Goal: Task Accomplishment & Management: Manage account settings

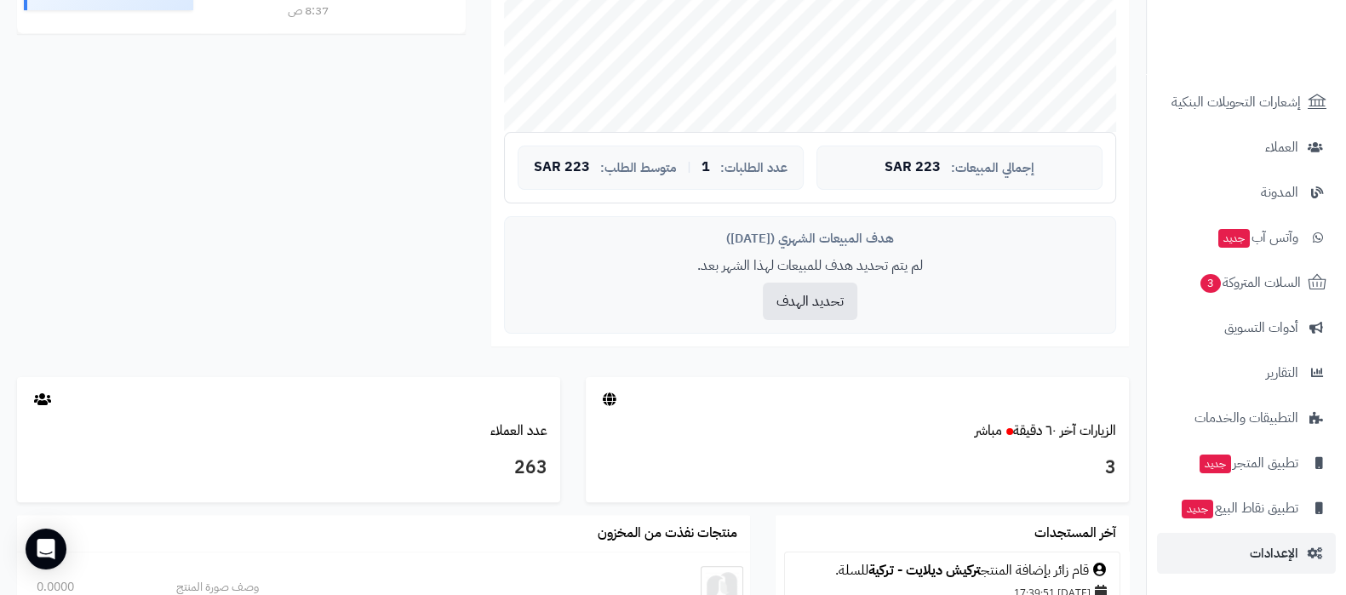
scroll to position [532, 0]
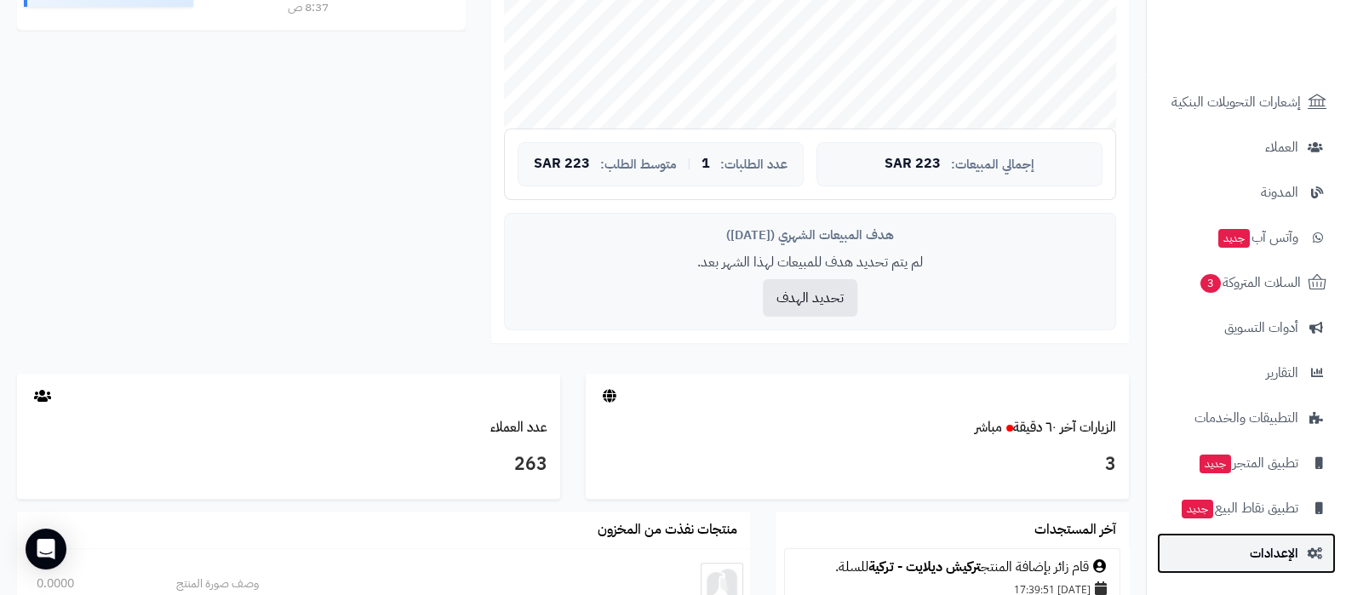
click at [1268, 563] on span "الإعدادات" at bounding box center [1274, 553] width 49 height 24
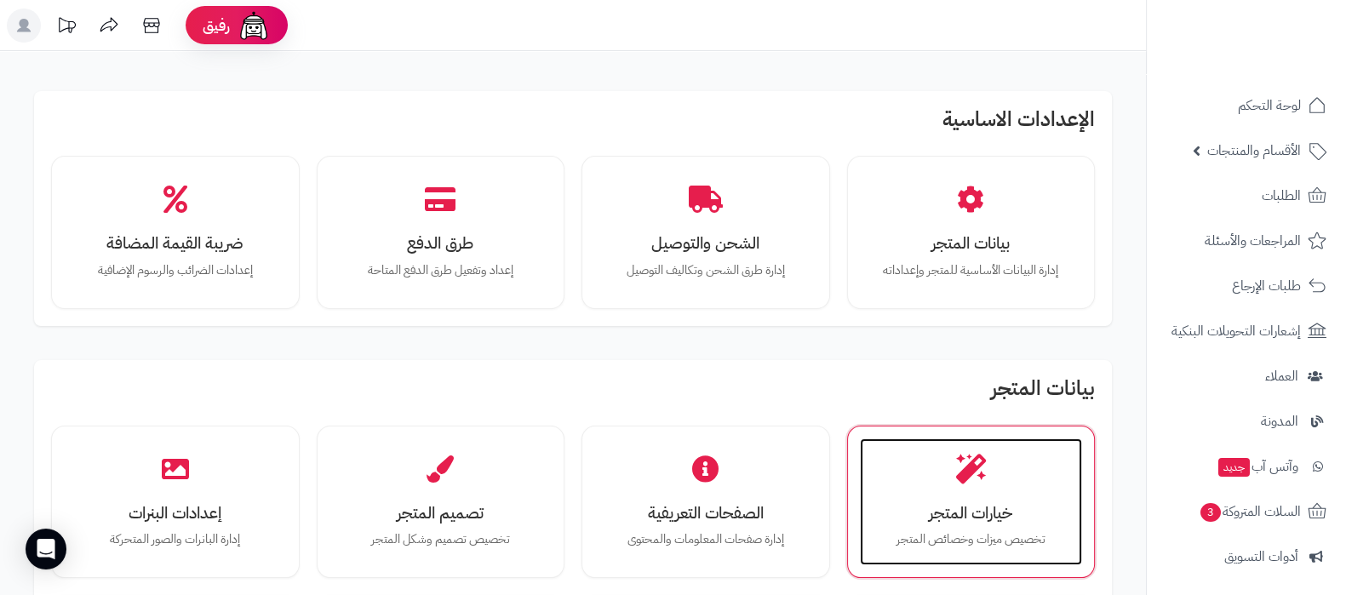
click at [992, 478] on div "خيارات المتجر تخصيص ميزات وخصائص المتجر" at bounding box center [971, 502] width 223 height 128
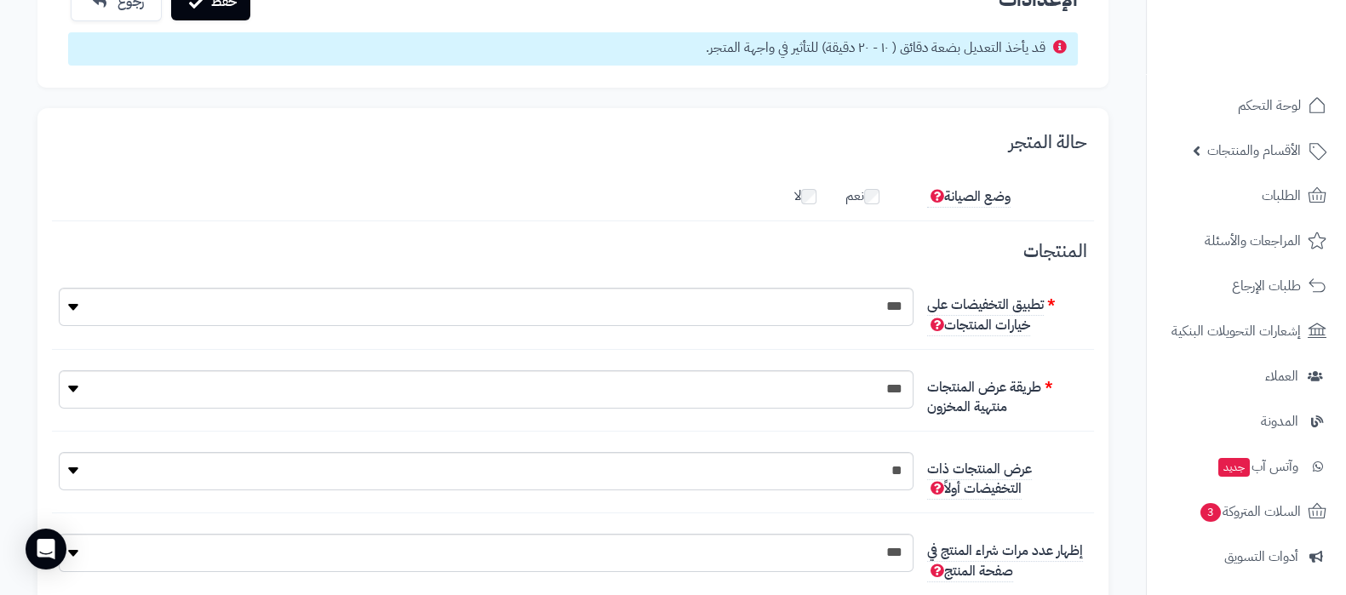
scroll to position [98, 0]
click at [1241, 156] on span "الأقسام والمنتجات" at bounding box center [1254, 151] width 94 height 24
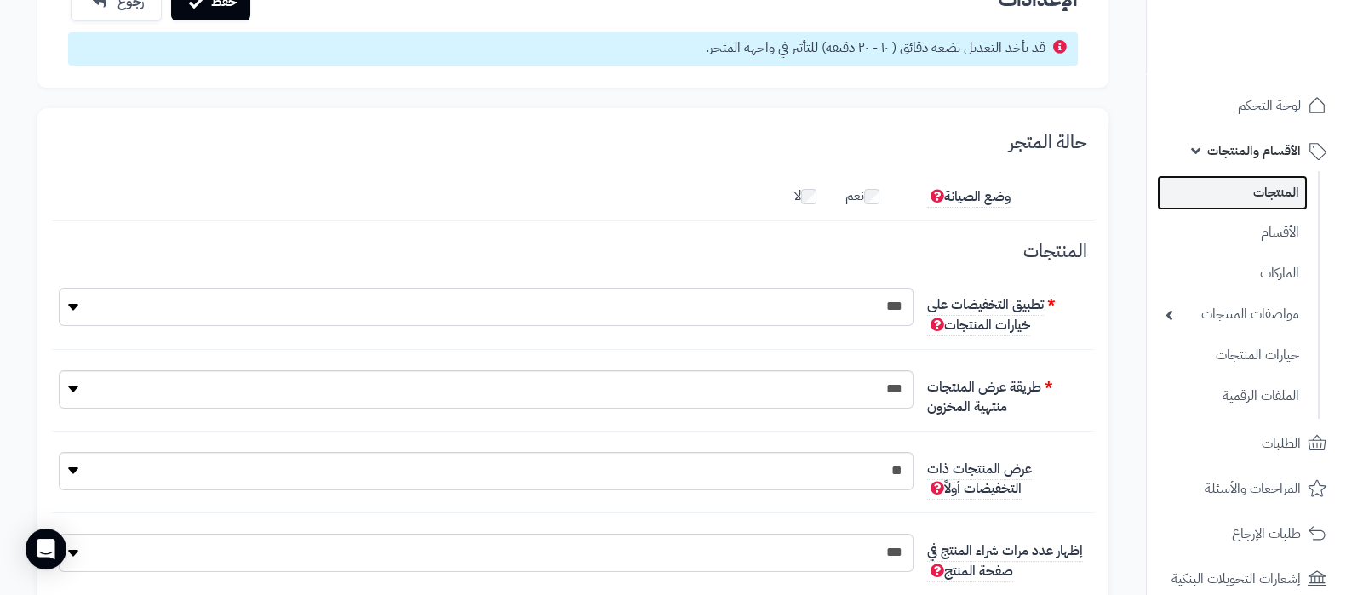
click at [1252, 191] on link "المنتجات" at bounding box center [1232, 192] width 151 height 35
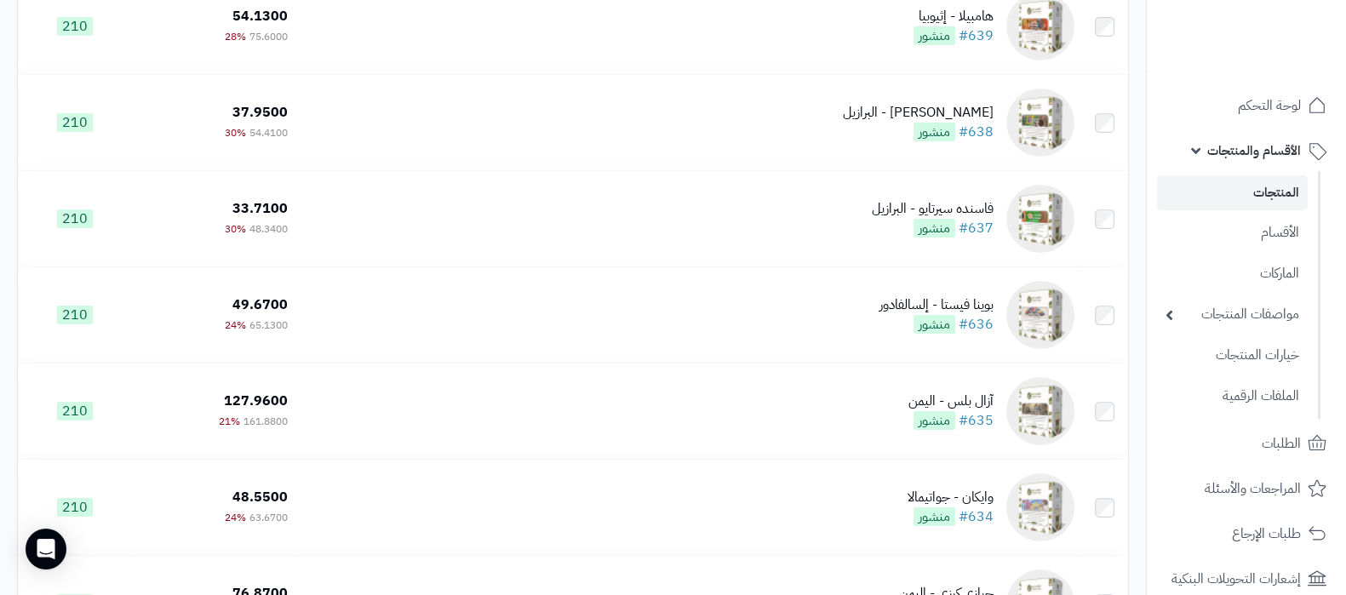
scroll to position [9413, 0]
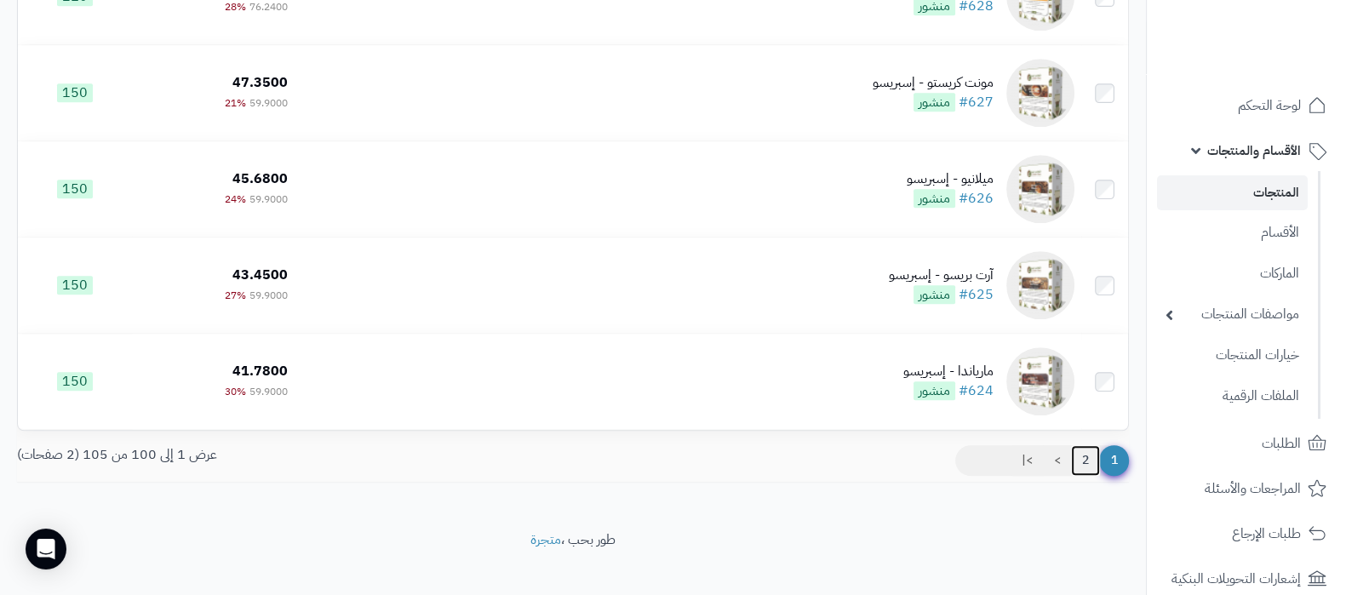
click at [1084, 445] on link "2" at bounding box center [1085, 460] width 29 height 31
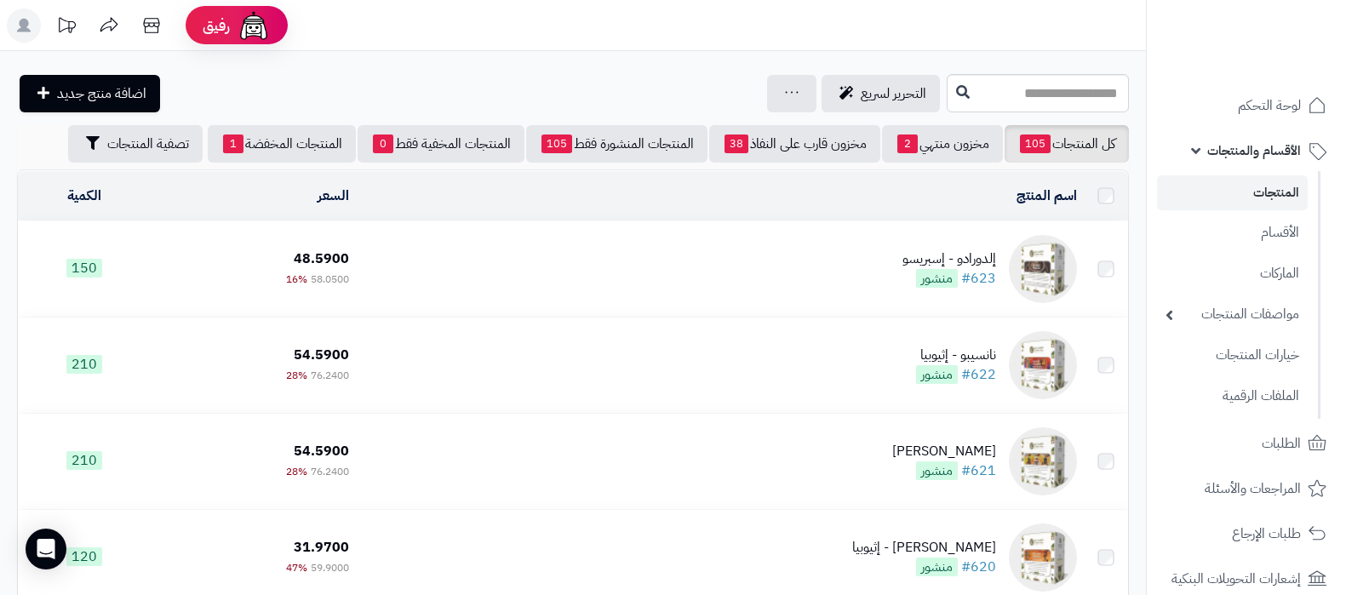
scroll to position [290, 0]
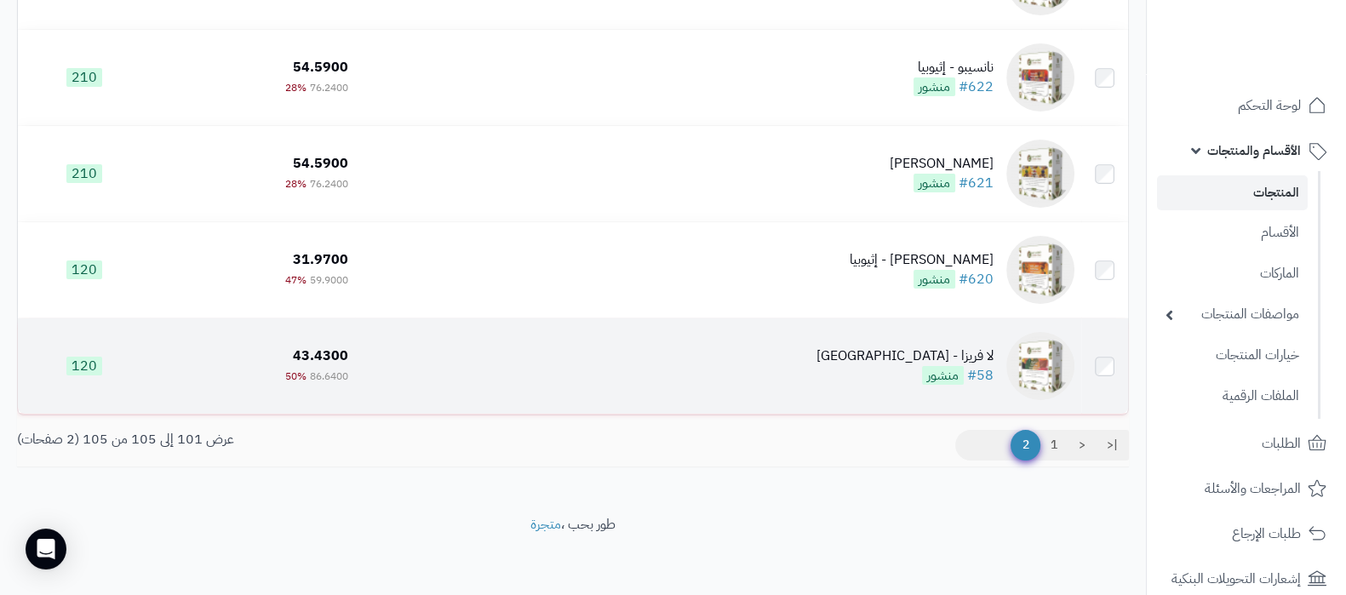
click at [913, 350] on div "لا فريزا - كولومبيا" at bounding box center [904, 356] width 177 height 20
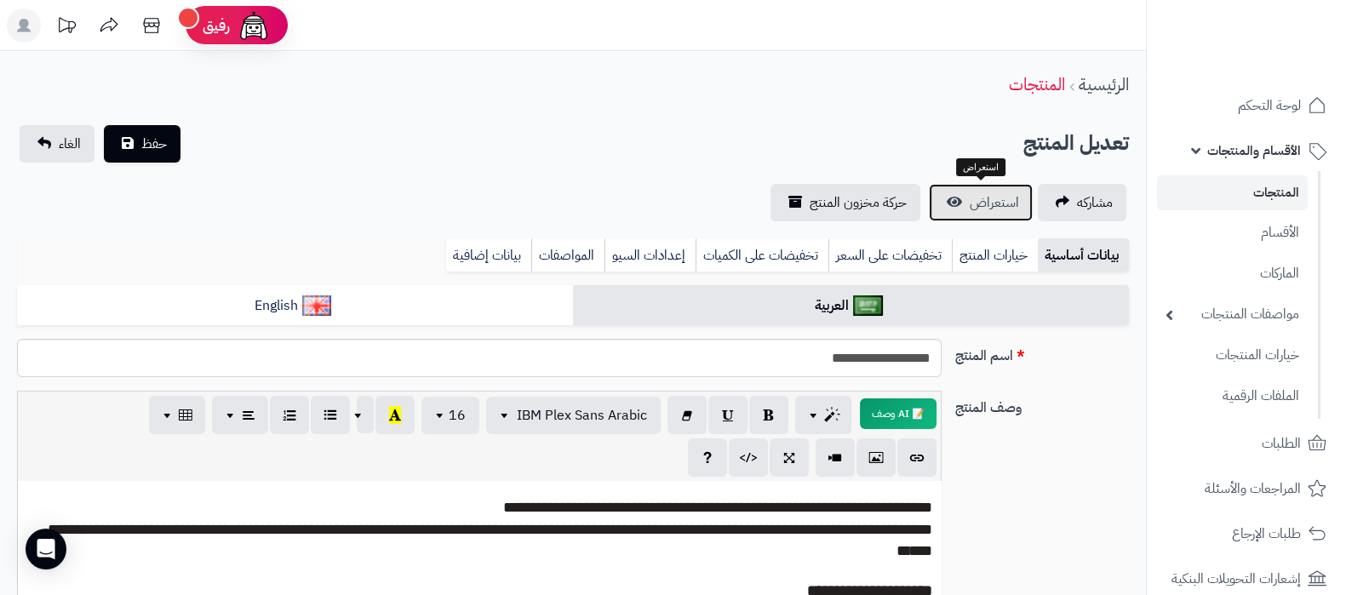
click at [983, 211] on span "استعراض" at bounding box center [994, 202] width 49 height 20
click at [470, 255] on link "بيانات إضافية" at bounding box center [488, 255] width 85 height 34
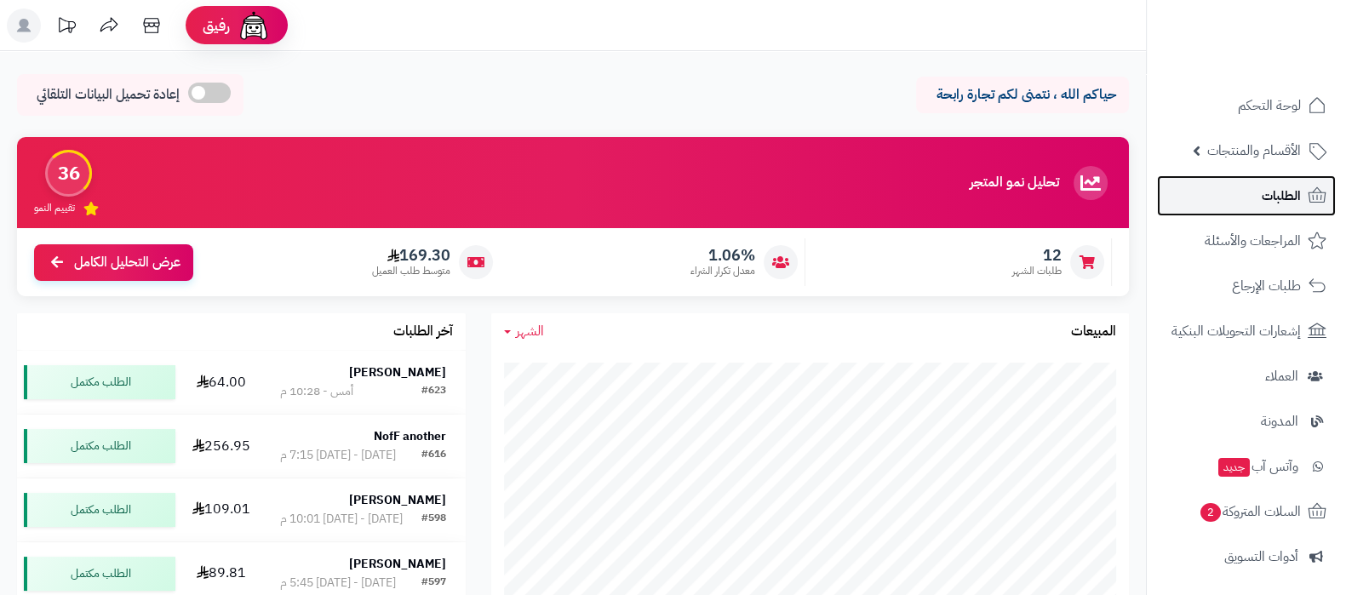
click at [1279, 185] on span "الطلبات" at bounding box center [1281, 196] width 39 height 24
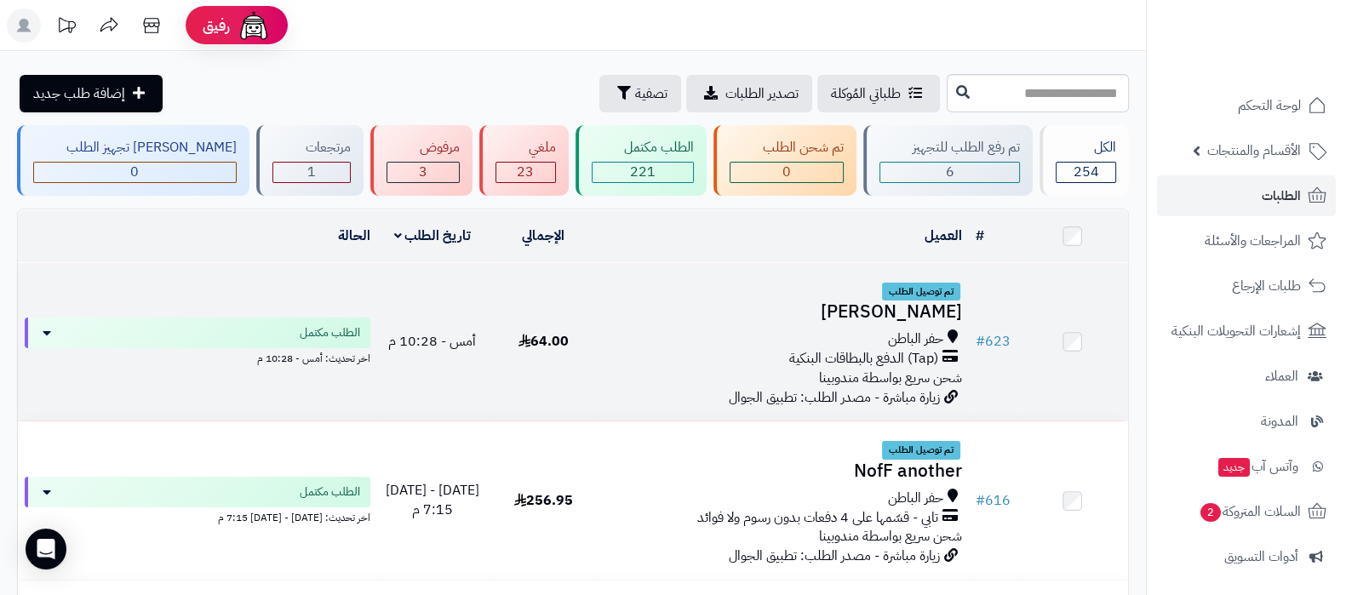
click at [817, 318] on h3 "[PERSON_NAME]" at bounding box center [783, 312] width 356 height 20
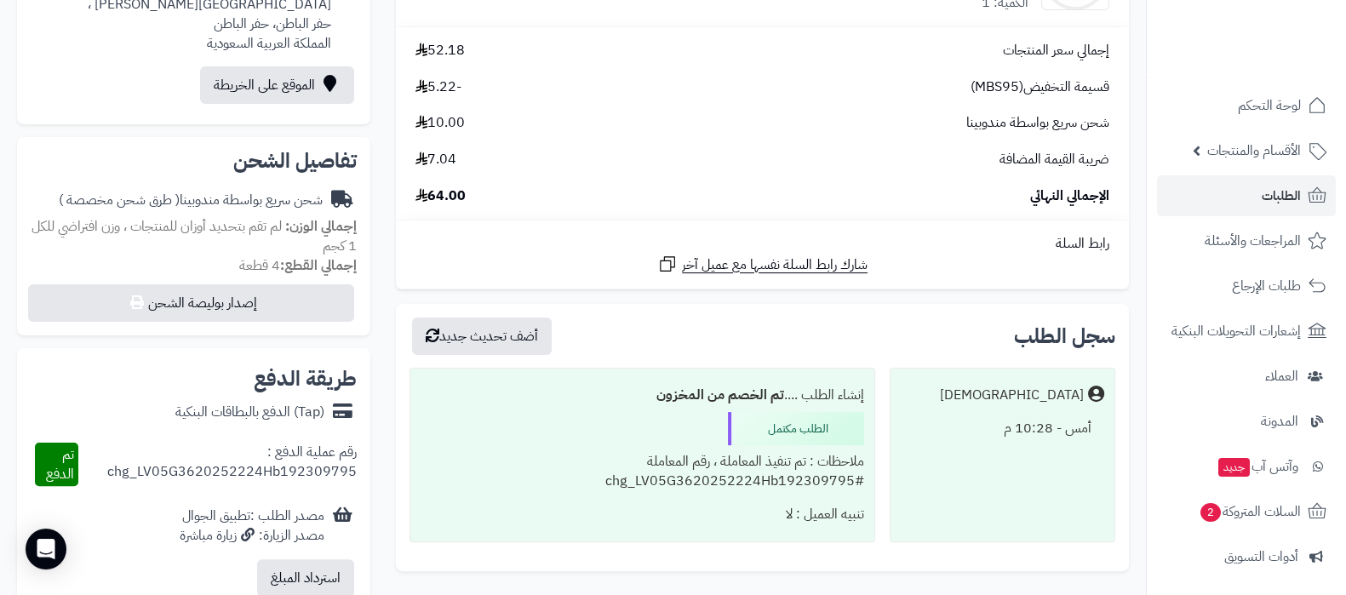
scroll to position [638, 0]
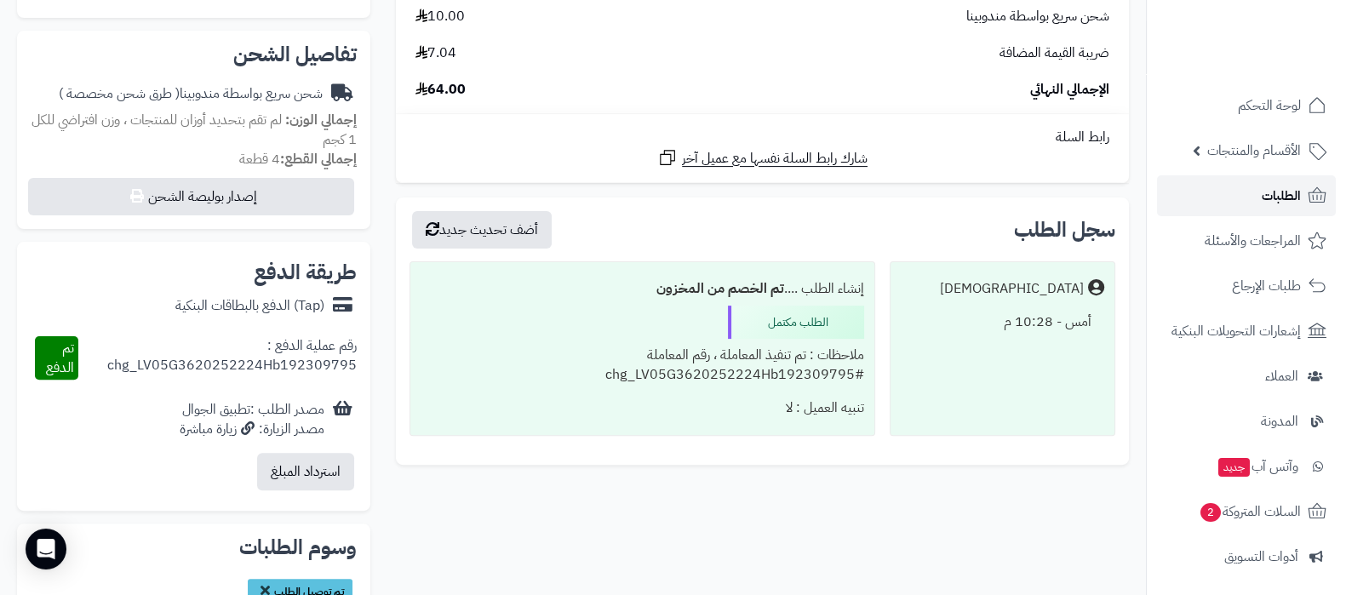
click at [1238, 197] on link "الطلبات" at bounding box center [1246, 195] width 179 height 41
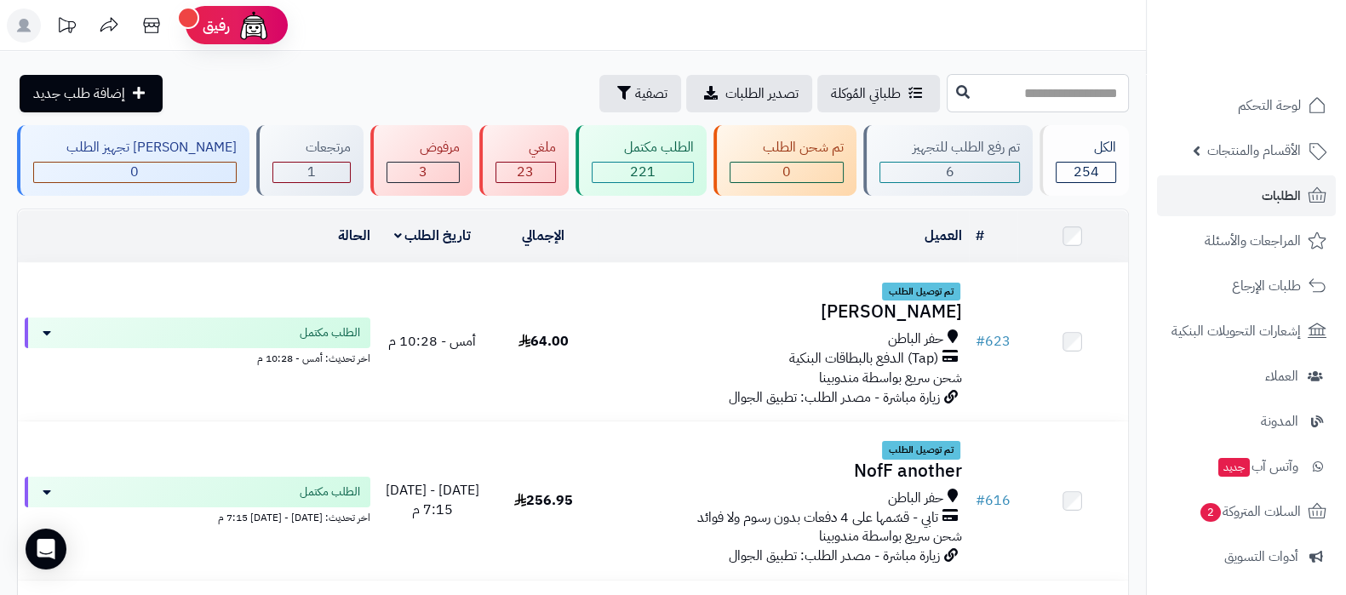
click at [1038, 100] on input "text" at bounding box center [1038, 93] width 182 height 38
type input "***"
click at [956, 89] on icon at bounding box center [963, 91] width 14 height 14
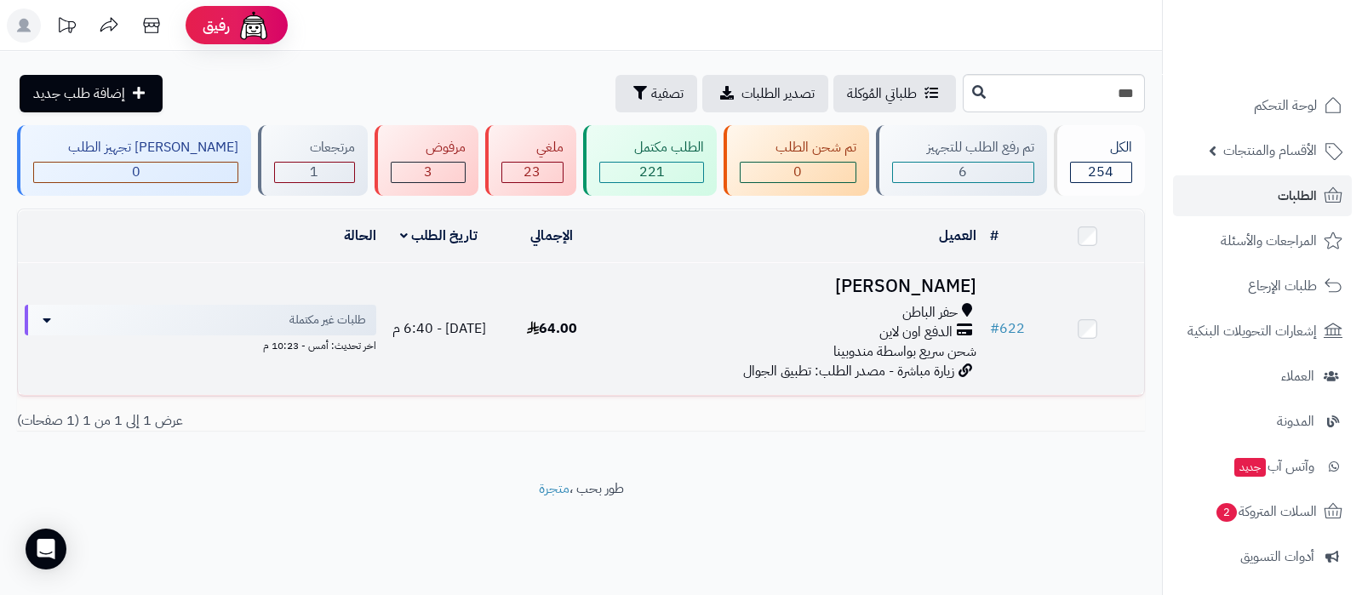
click at [944, 281] on h3 "وفاء الشمري" at bounding box center [796, 287] width 362 height 20
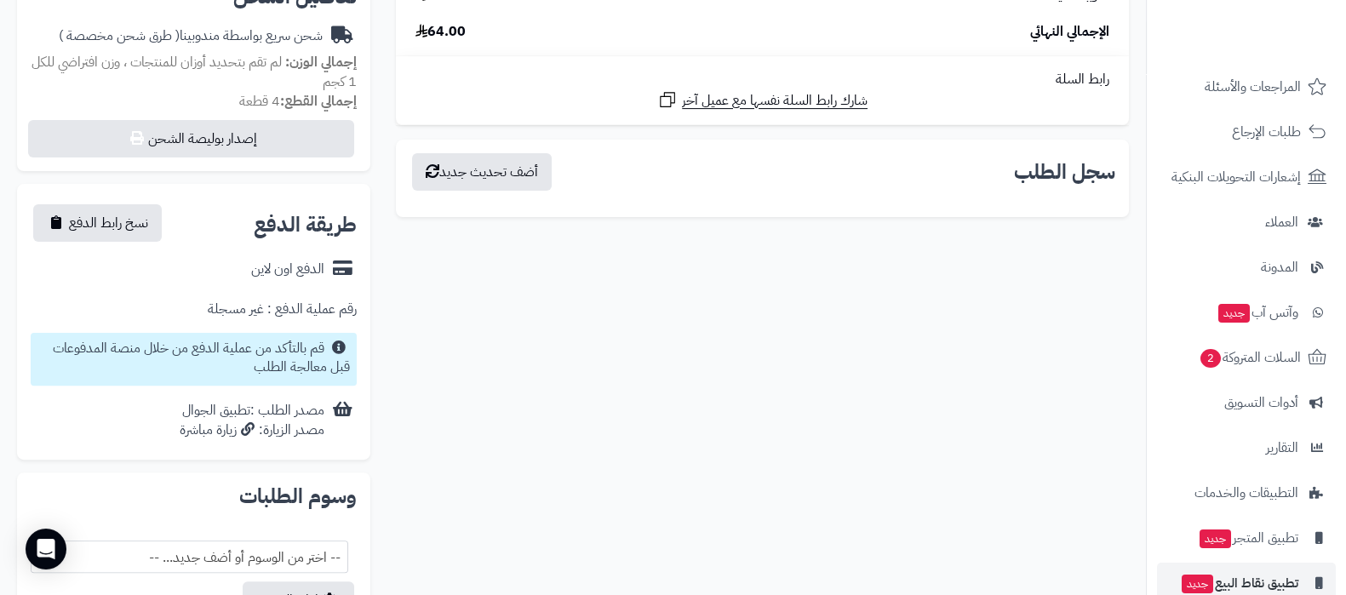
scroll to position [229, 0]
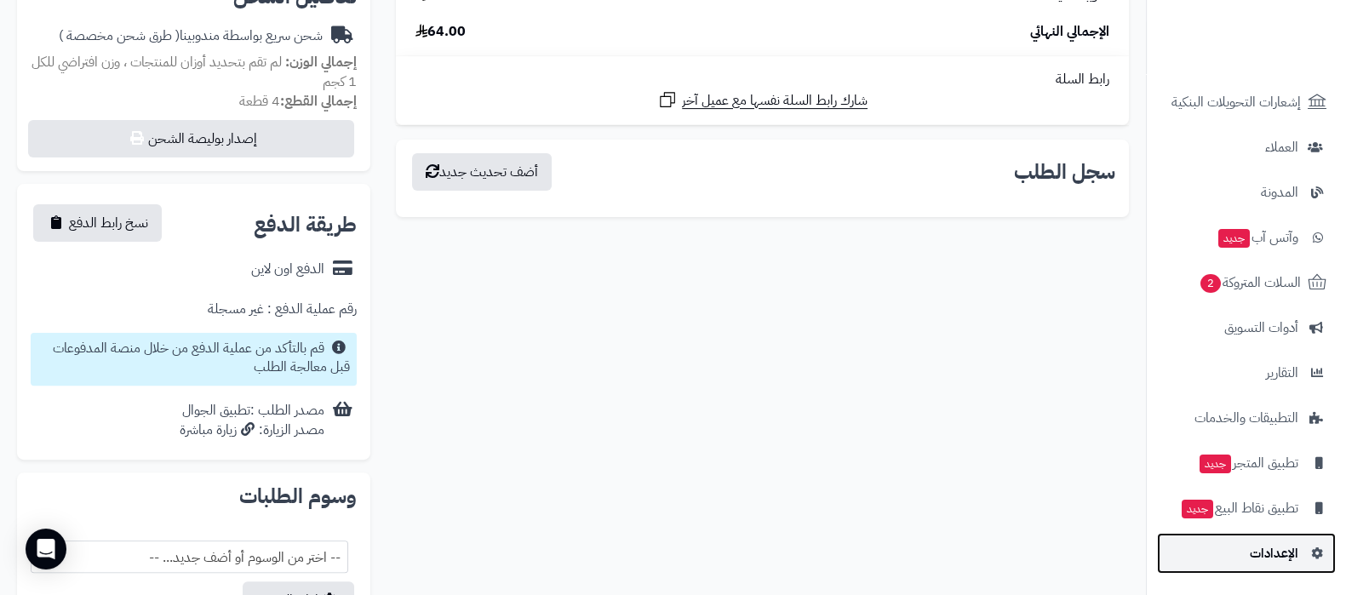
click at [1282, 559] on span "الإعدادات" at bounding box center [1274, 553] width 49 height 24
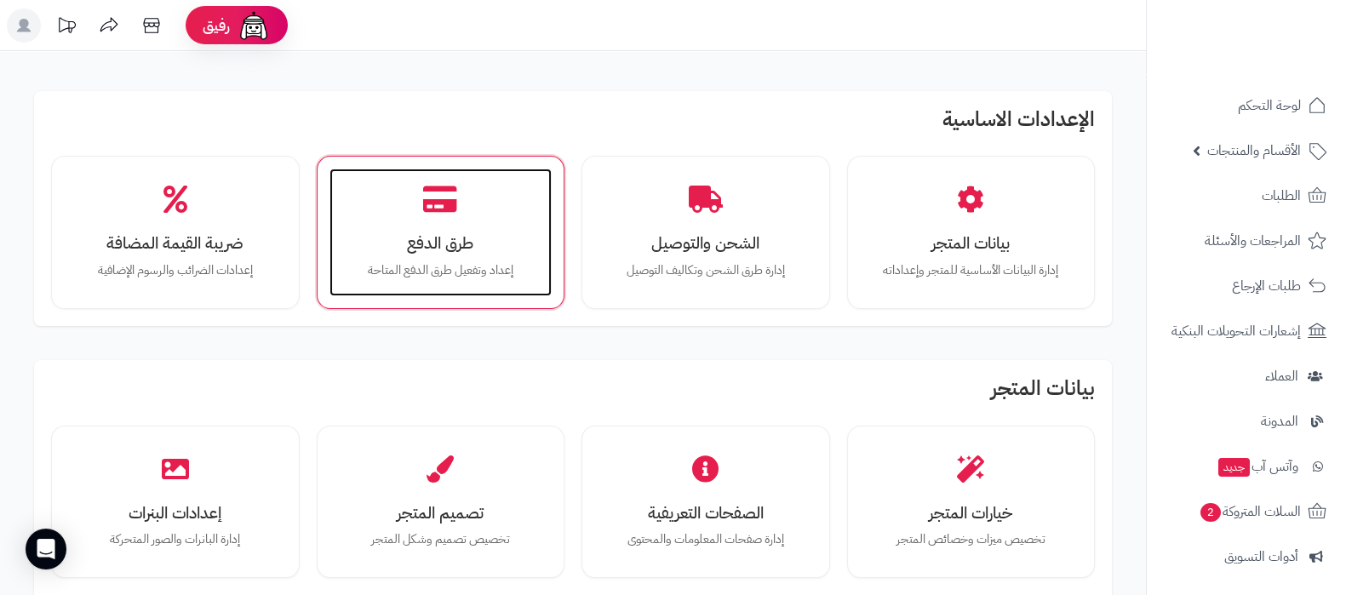
click at [490, 235] on h3 "طرق الدفع" at bounding box center [440, 243] width 189 height 18
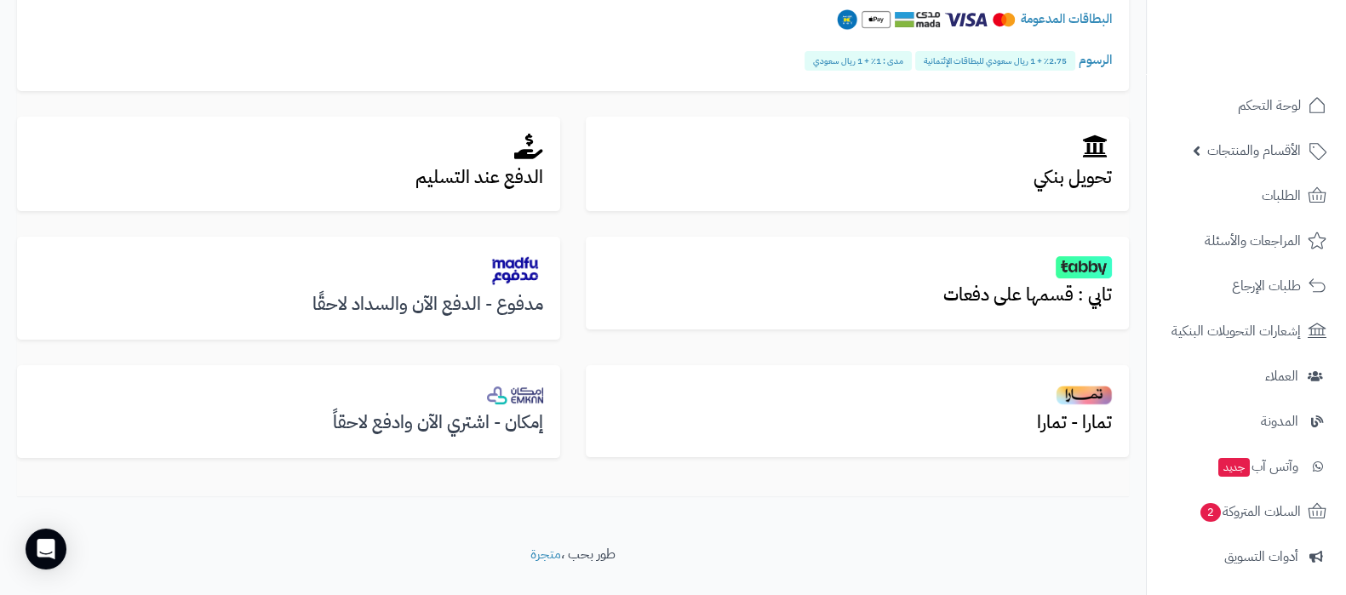
scroll to position [532, 0]
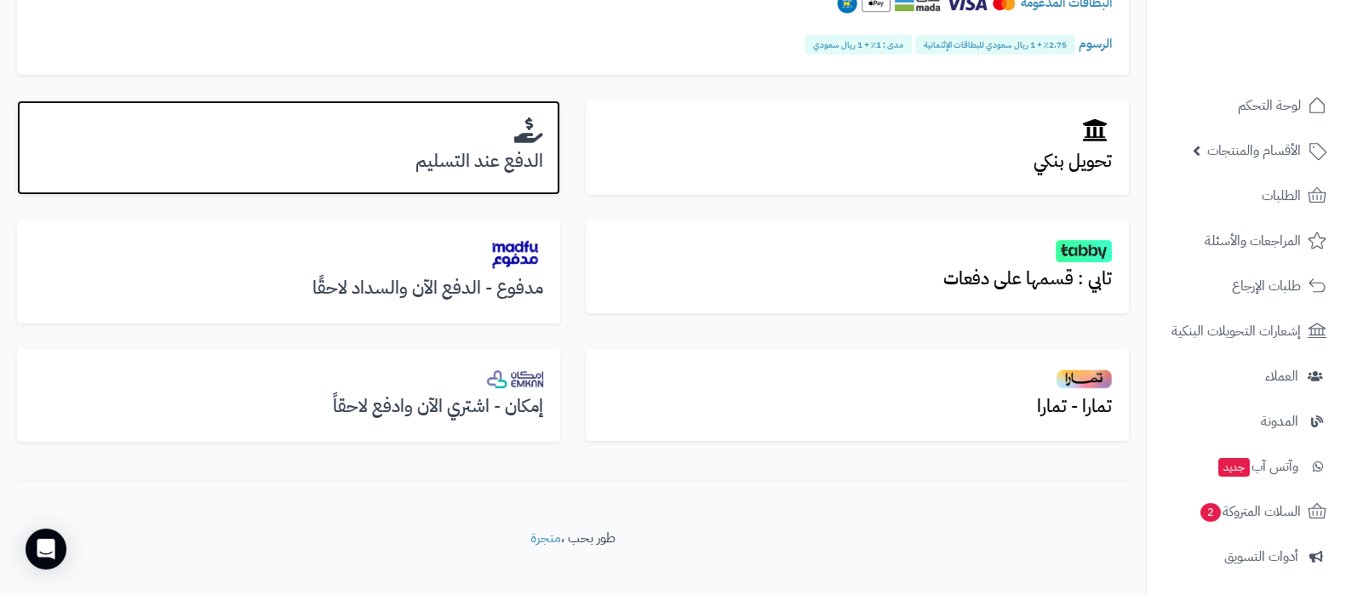
click at [477, 155] on h3 "الدفع عند التسليم" at bounding box center [288, 162] width 509 height 20
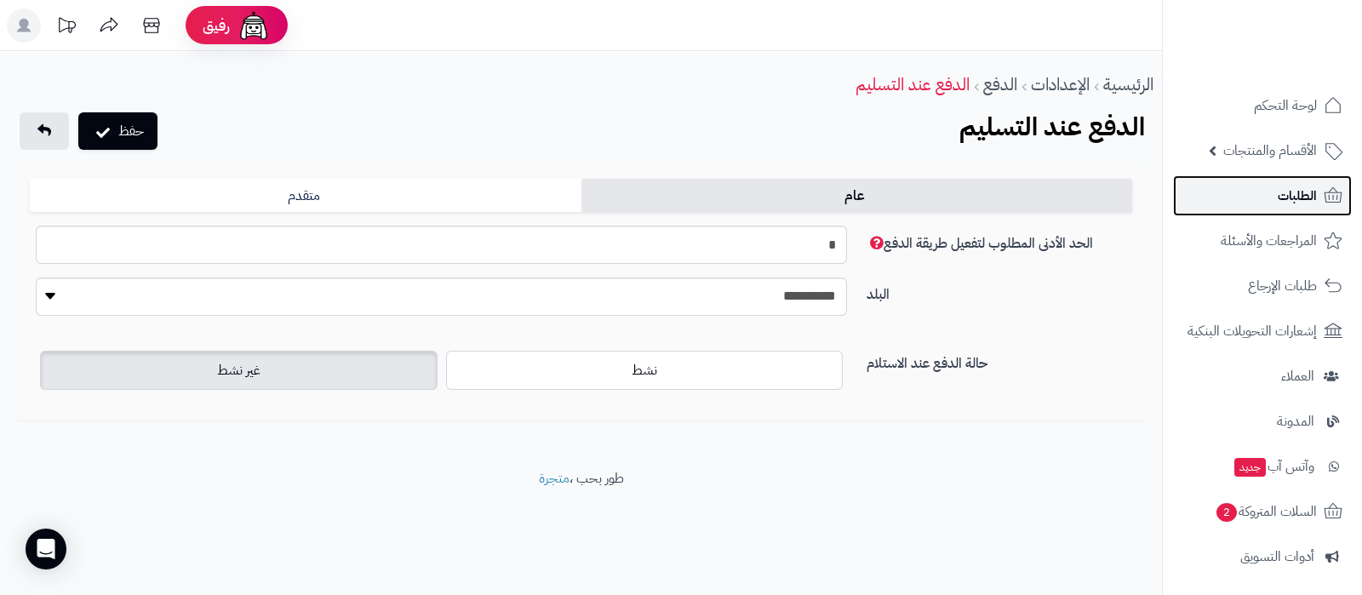
click at [1254, 187] on link "الطلبات" at bounding box center [1262, 195] width 179 height 41
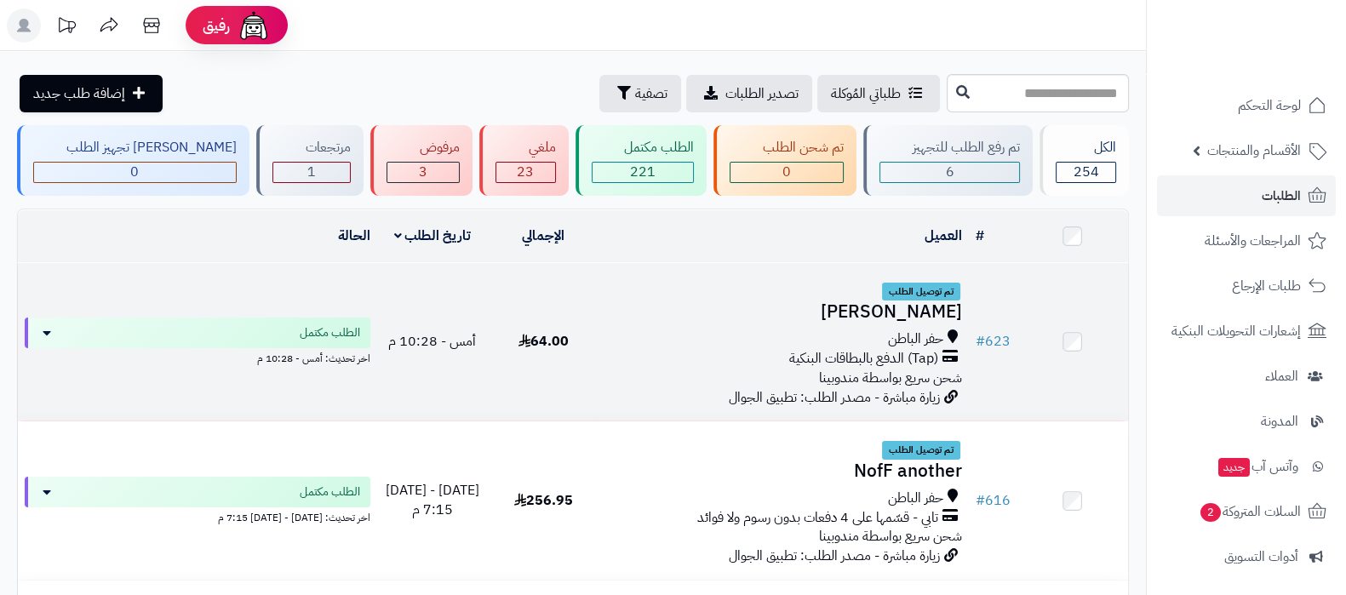
click at [890, 308] on h3 "[PERSON_NAME]" at bounding box center [783, 312] width 356 height 20
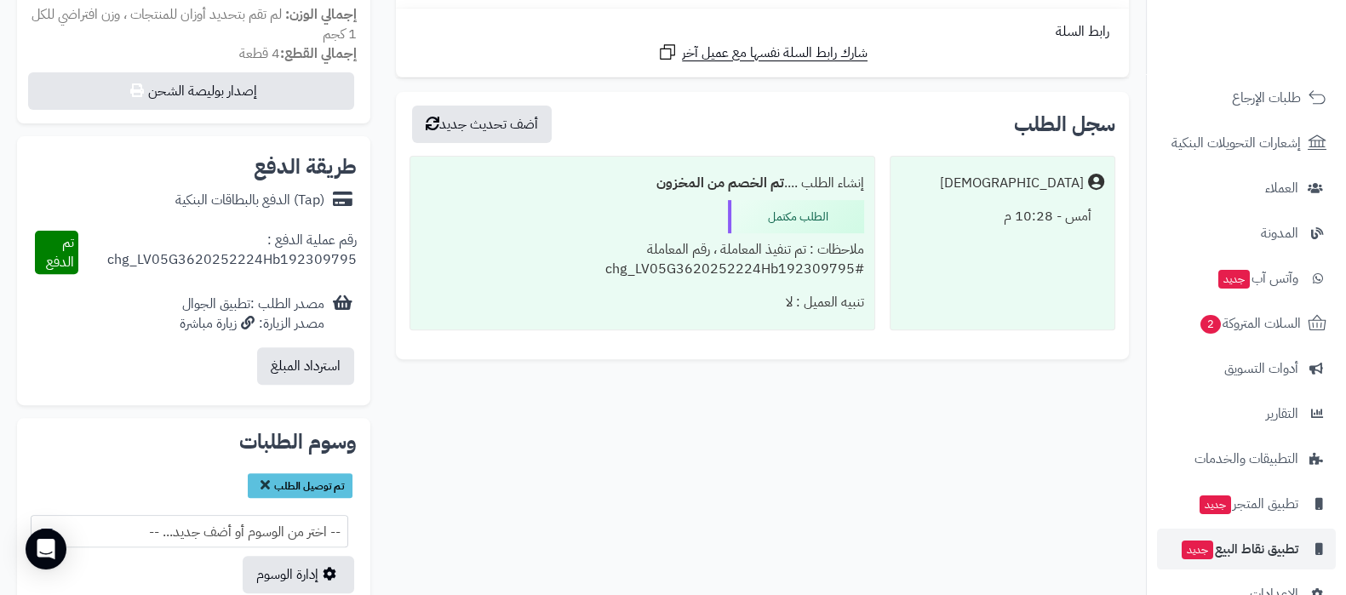
scroll to position [229, 0]
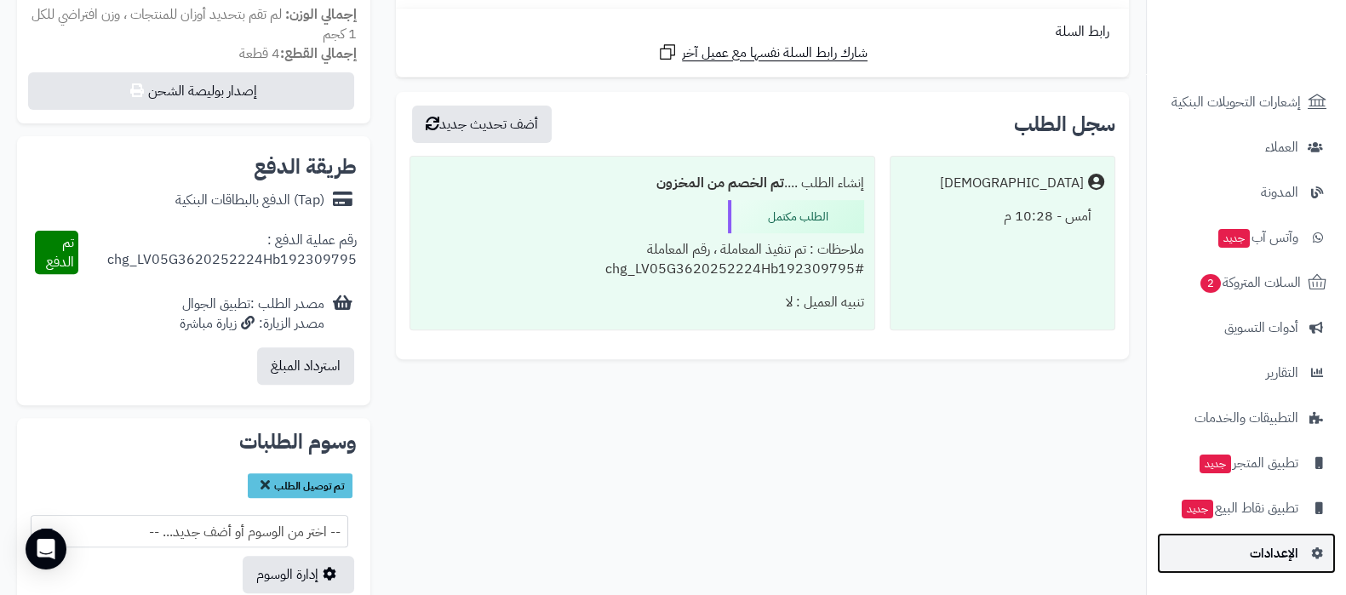
click at [1267, 556] on span "الإعدادات" at bounding box center [1274, 553] width 49 height 24
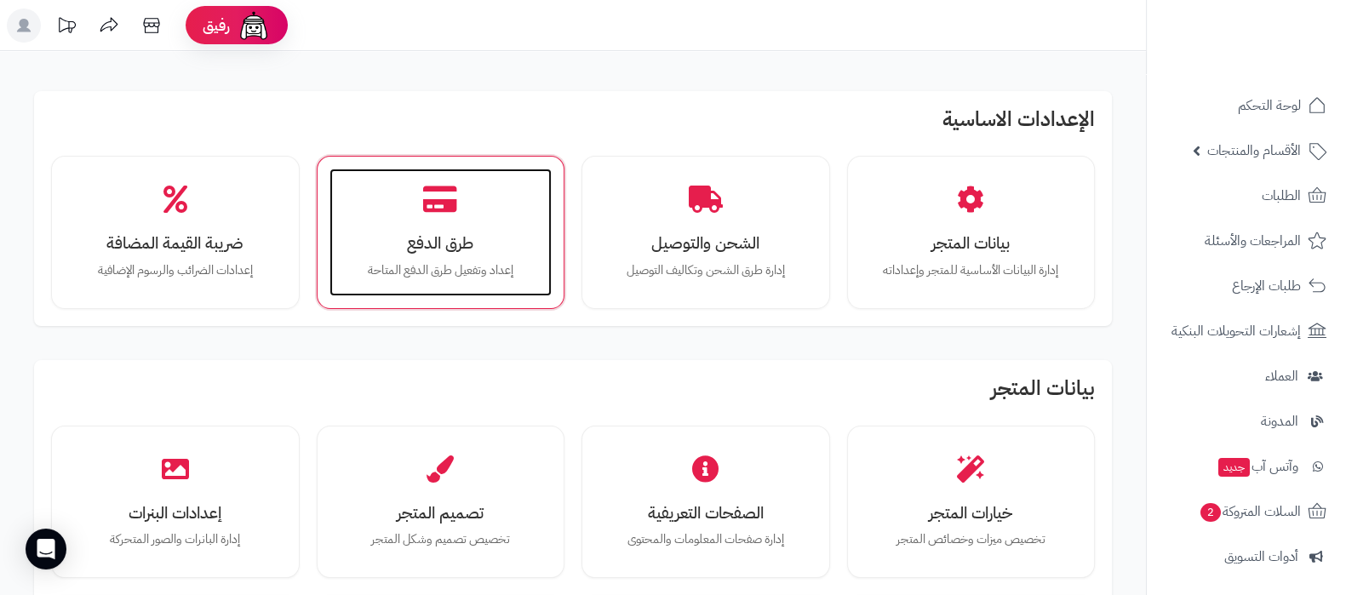
click at [468, 245] on h3 "طرق الدفع" at bounding box center [440, 243] width 189 height 18
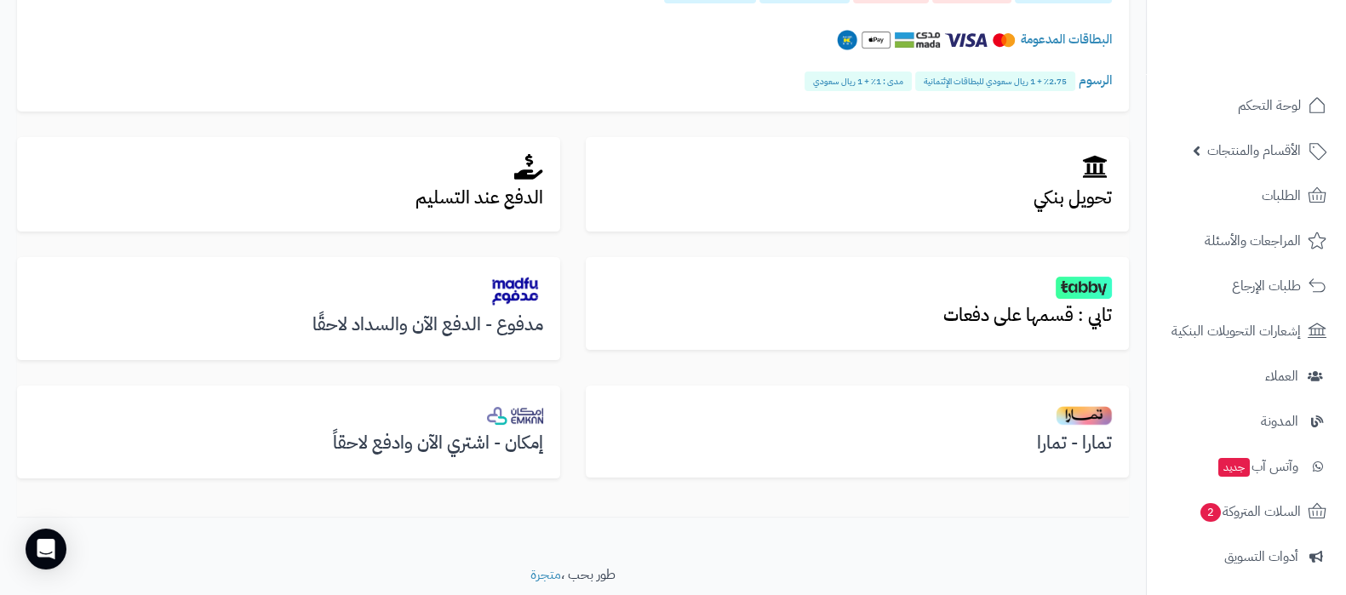
scroll to position [549, 0]
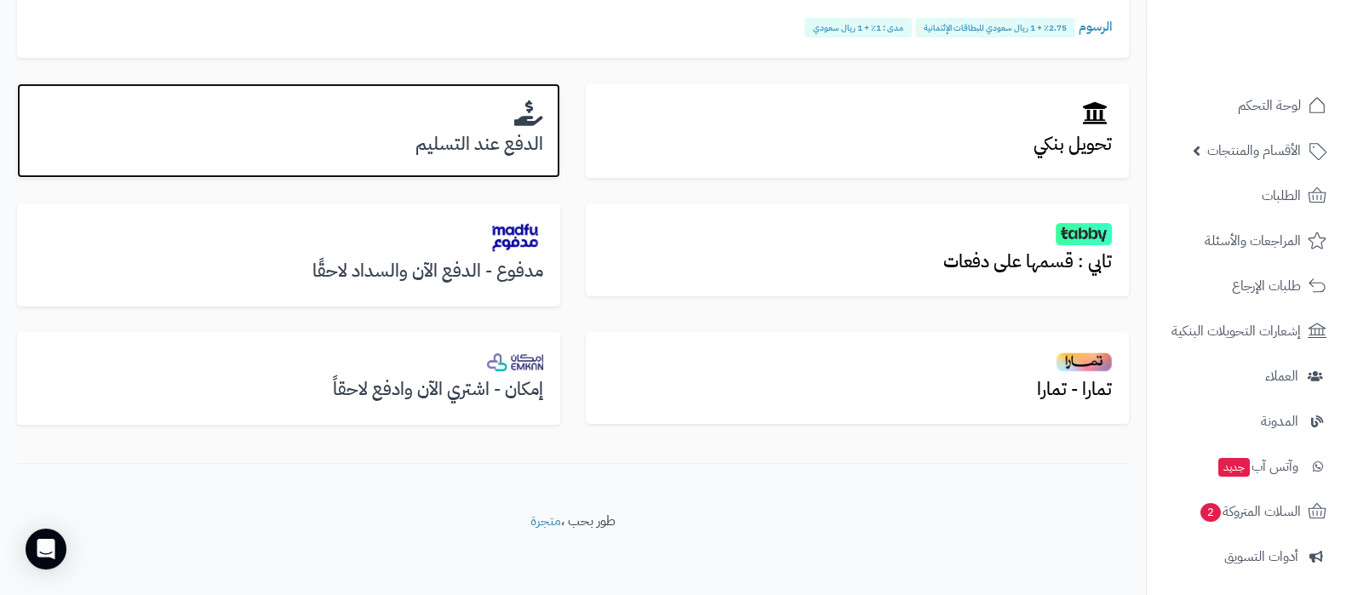
click at [478, 153] on h3 "الدفع عند التسليم" at bounding box center [288, 144] width 509 height 20
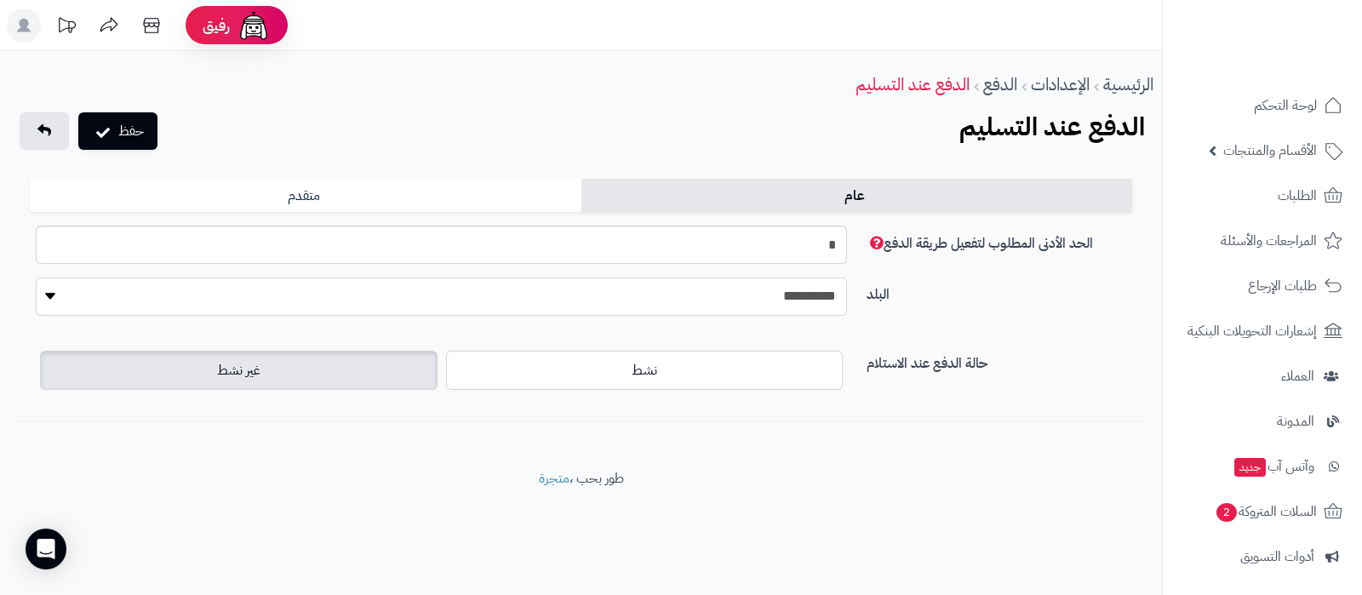
click at [783, 301] on select "**********" at bounding box center [441, 297] width 811 height 38
select select "***"
click at [36, 278] on select "**********" at bounding box center [441, 297] width 811 height 38
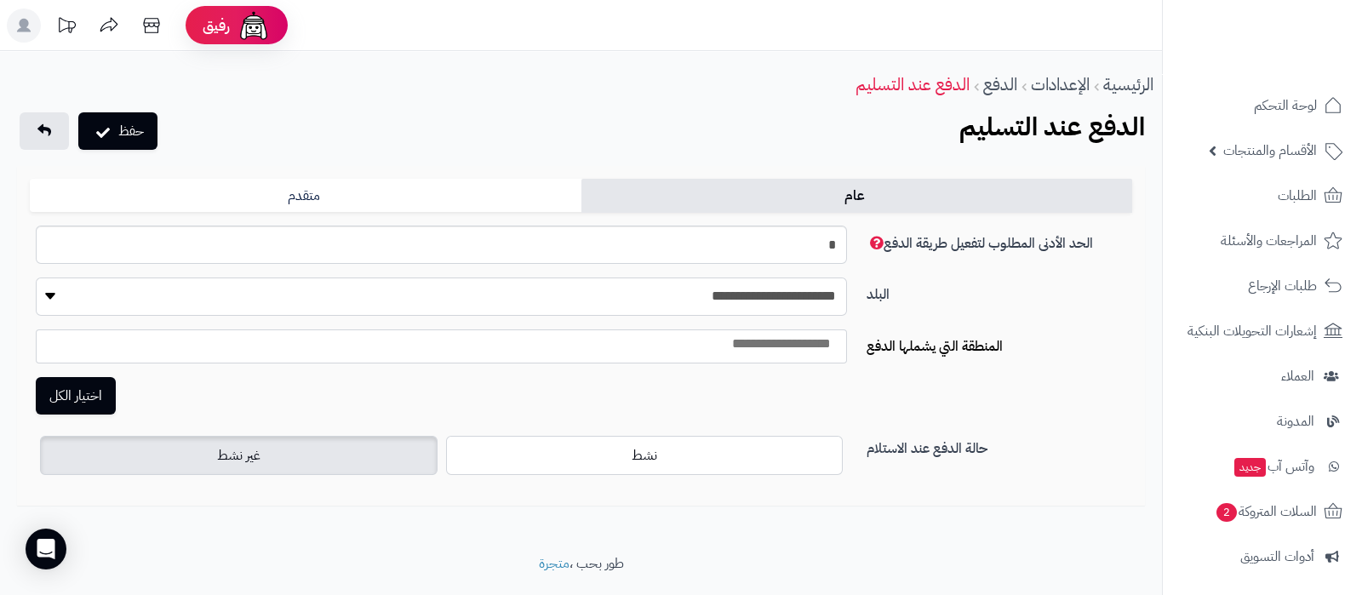
select select
click at [758, 356] on span at bounding box center [435, 346] width 799 height 34
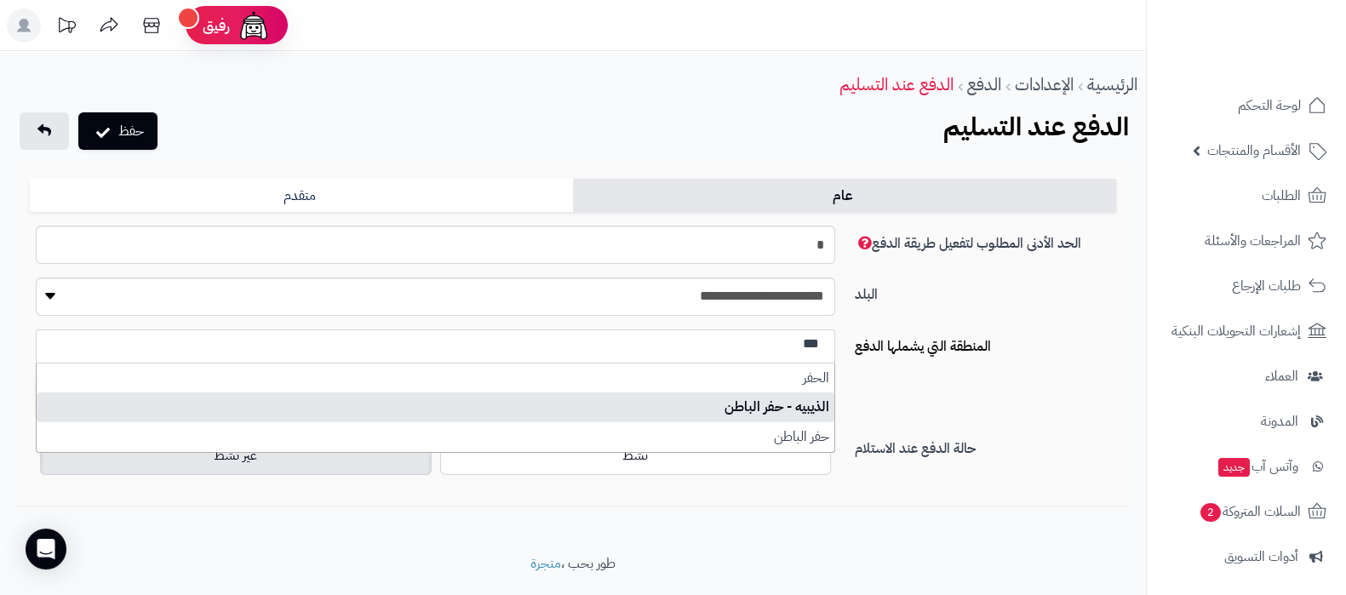
type input "***"
select select "****"
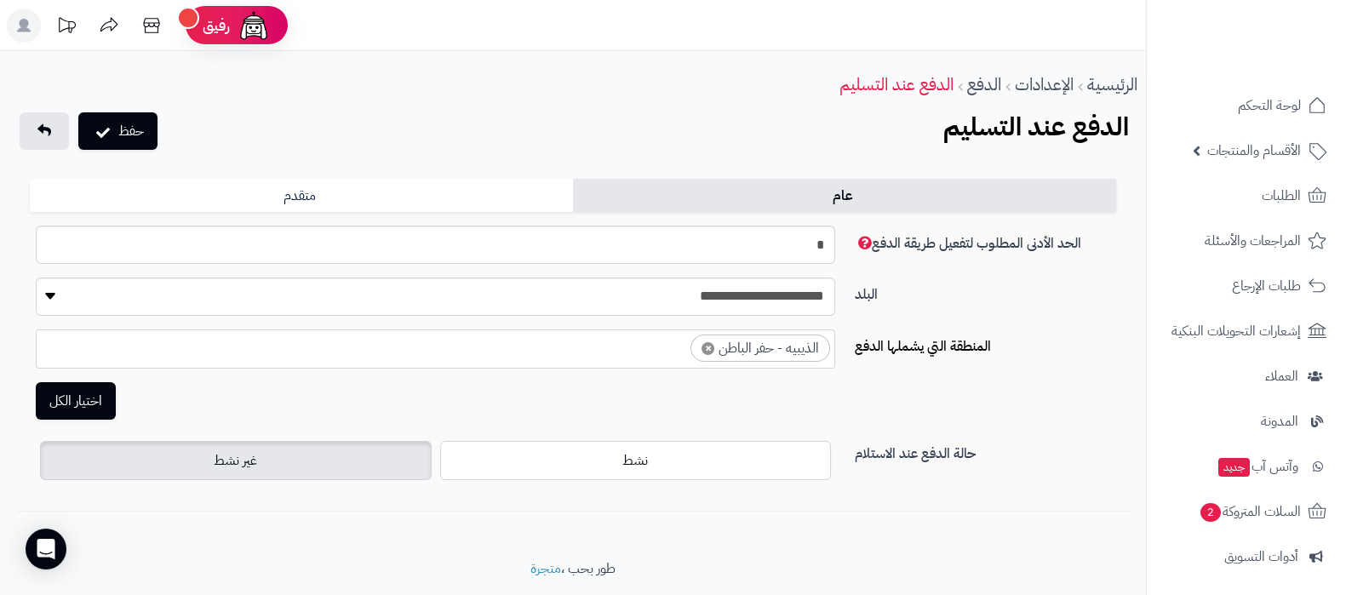
click at [656, 355] on ul "× الذيبيه - حفر الباطن" at bounding box center [436, 346] width 798 height 32
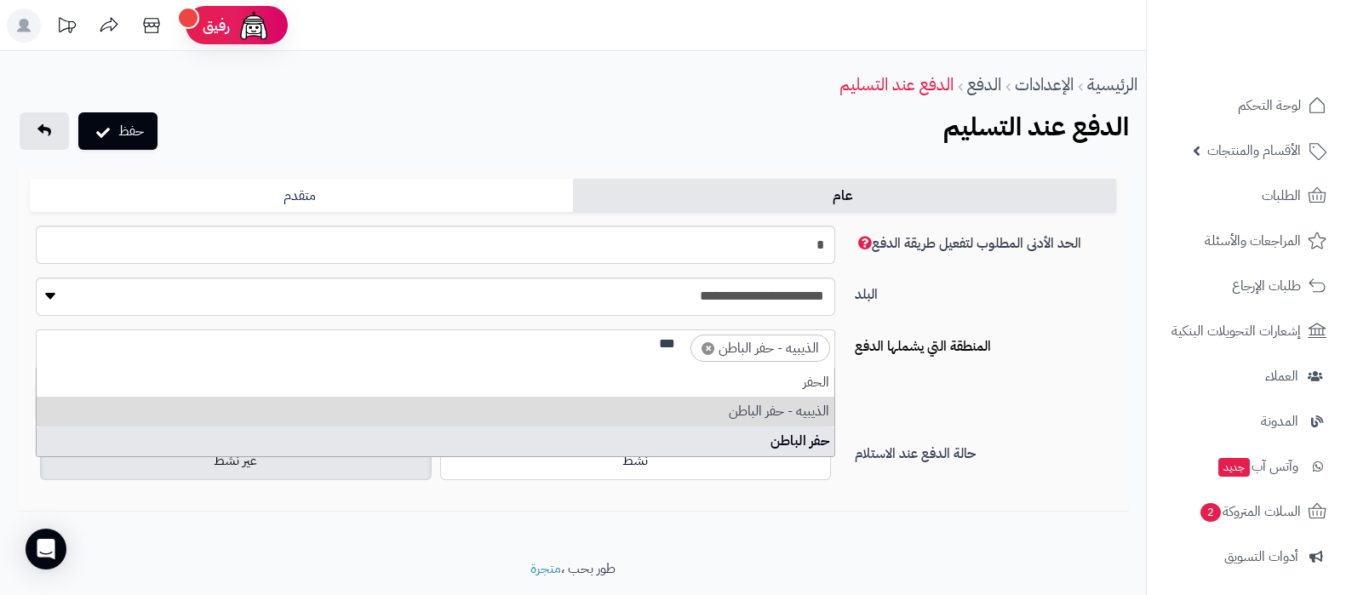
type input "***"
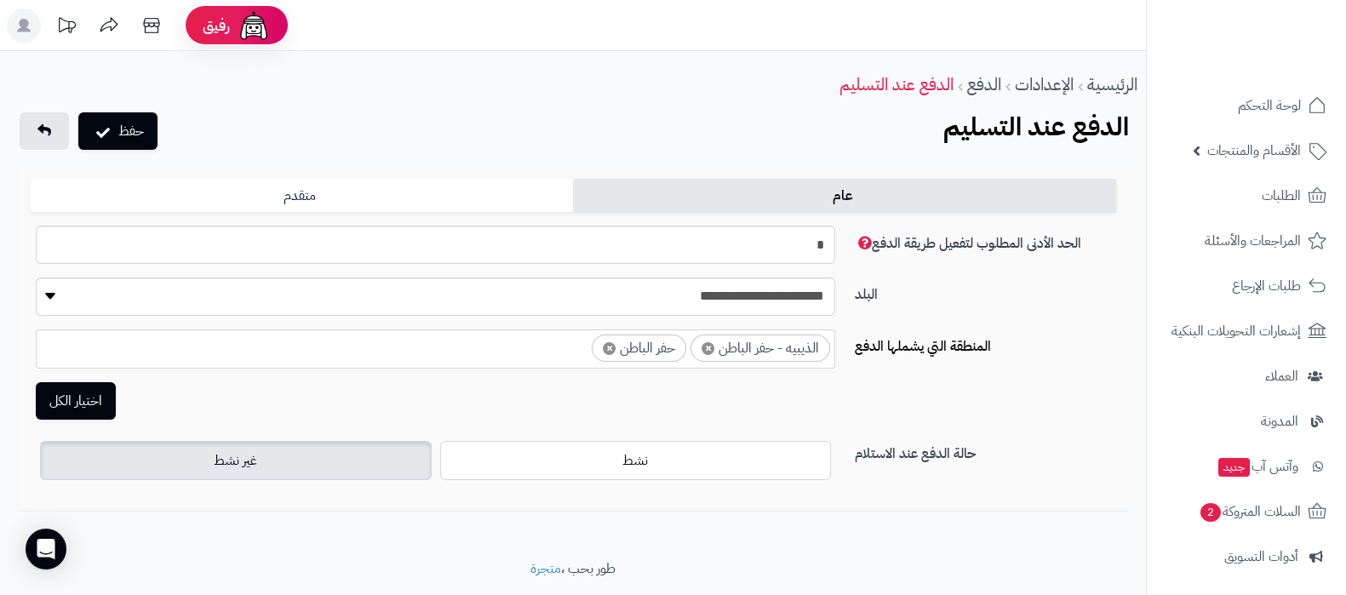
click at [705, 346] on span "×" at bounding box center [707, 348] width 13 height 13
select select "****"
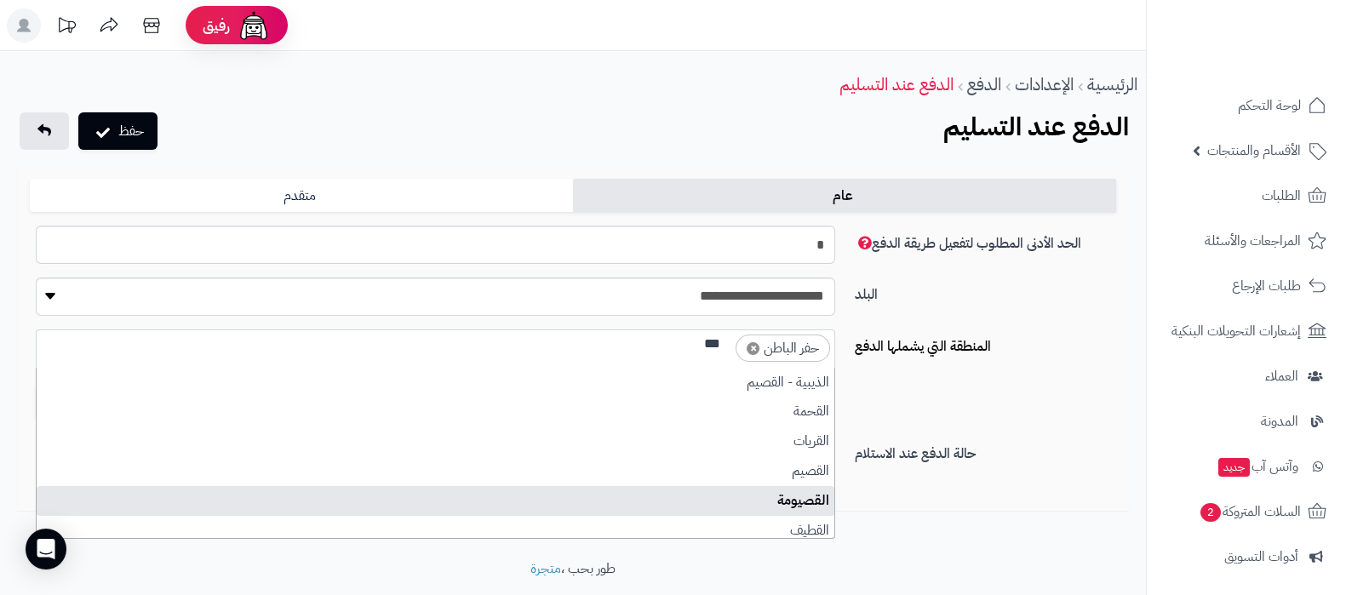
type input "***"
select select "****"
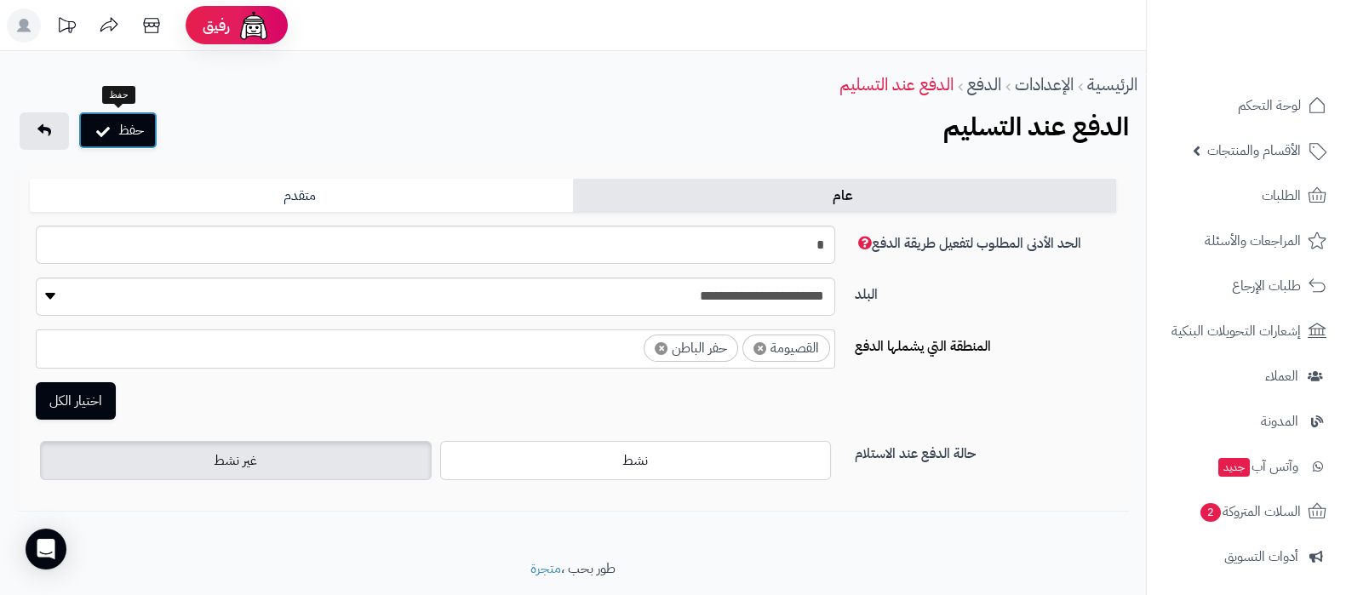
click at [103, 137] on icon "submit" at bounding box center [103, 130] width 14 height 17
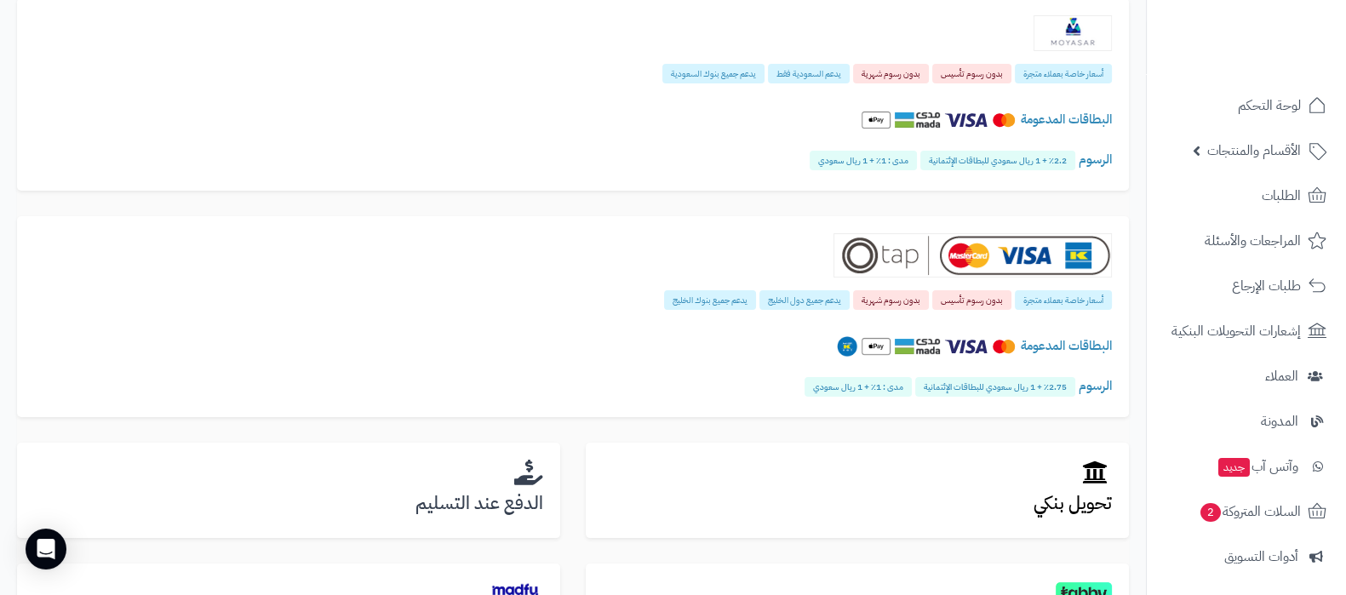
scroll to position [425, 0]
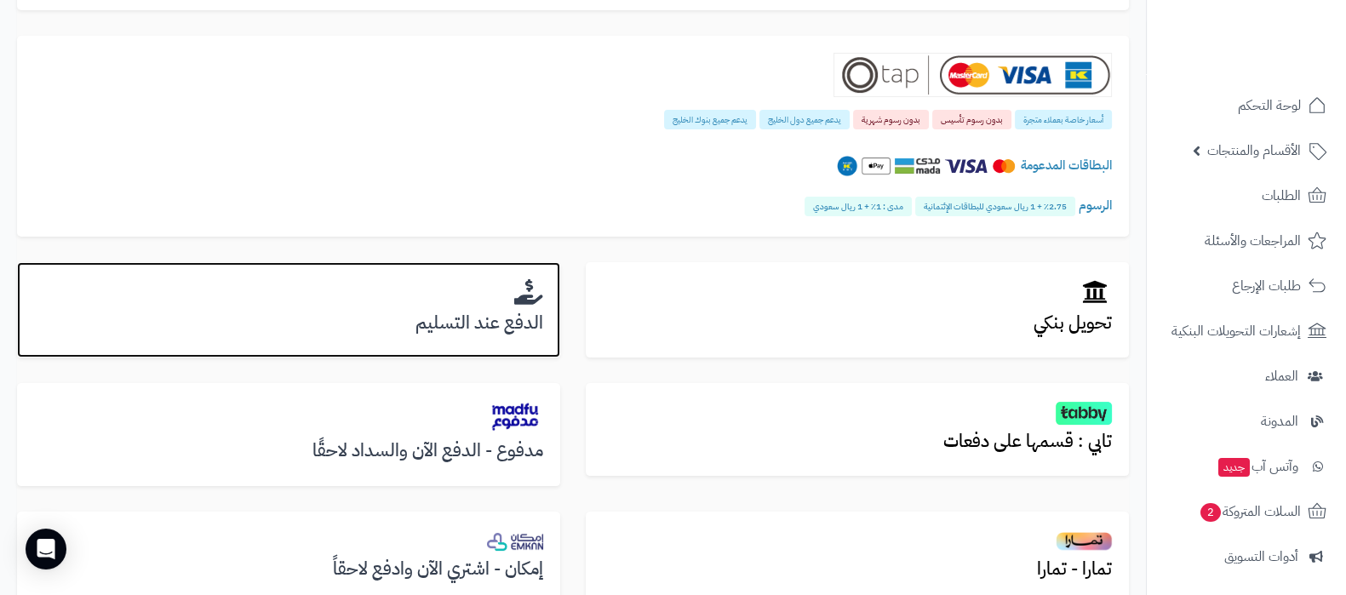
click at [466, 315] on h3 "الدفع عند التسليم" at bounding box center [288, 323] width 509 height 20
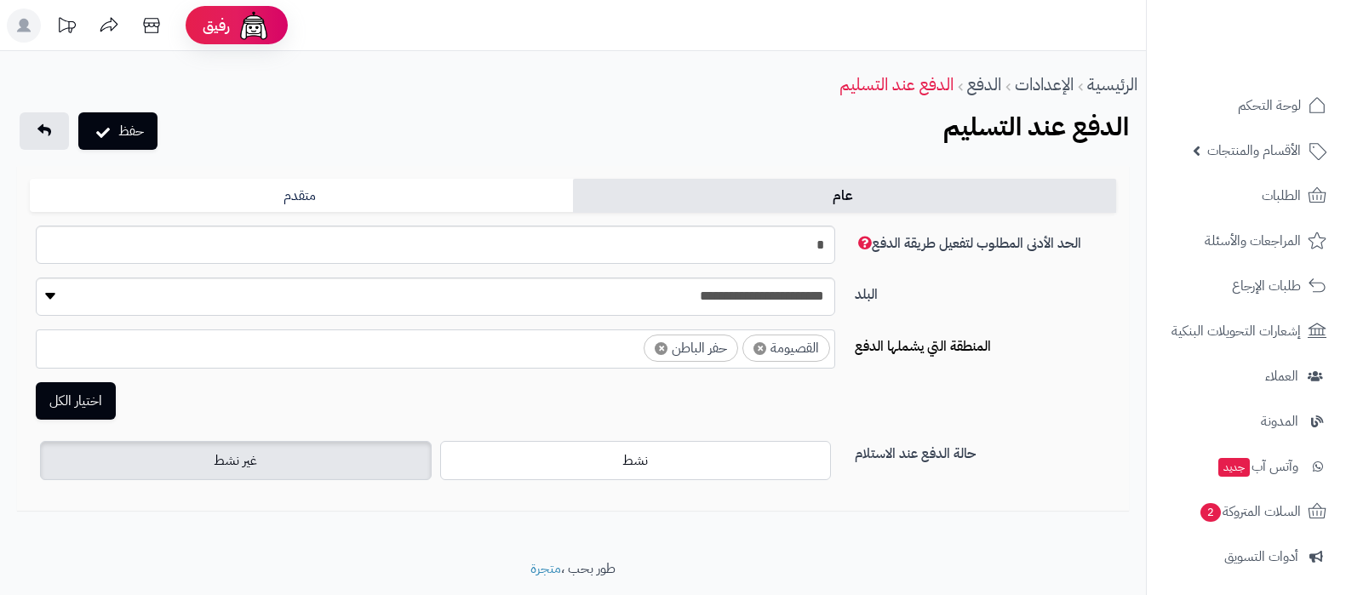
select select "****"
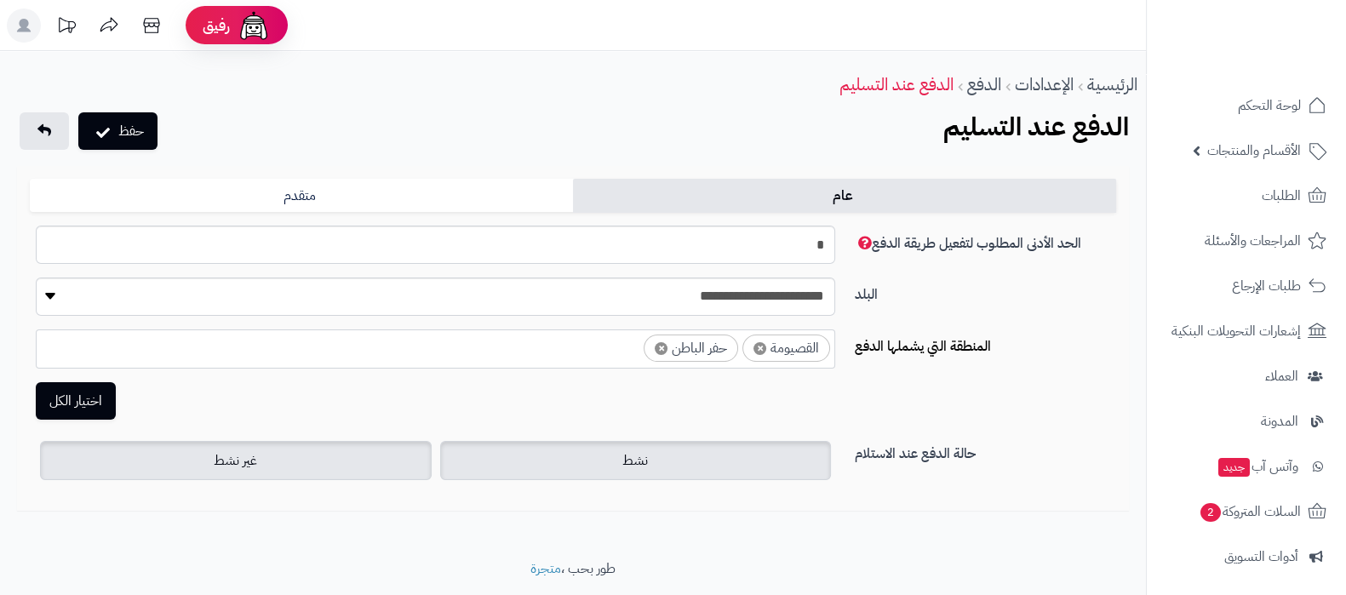
scroll to position [1940, 0]
click at [607, 450] on label "نشط" at bounding box center [636, 460] width 392 height 39
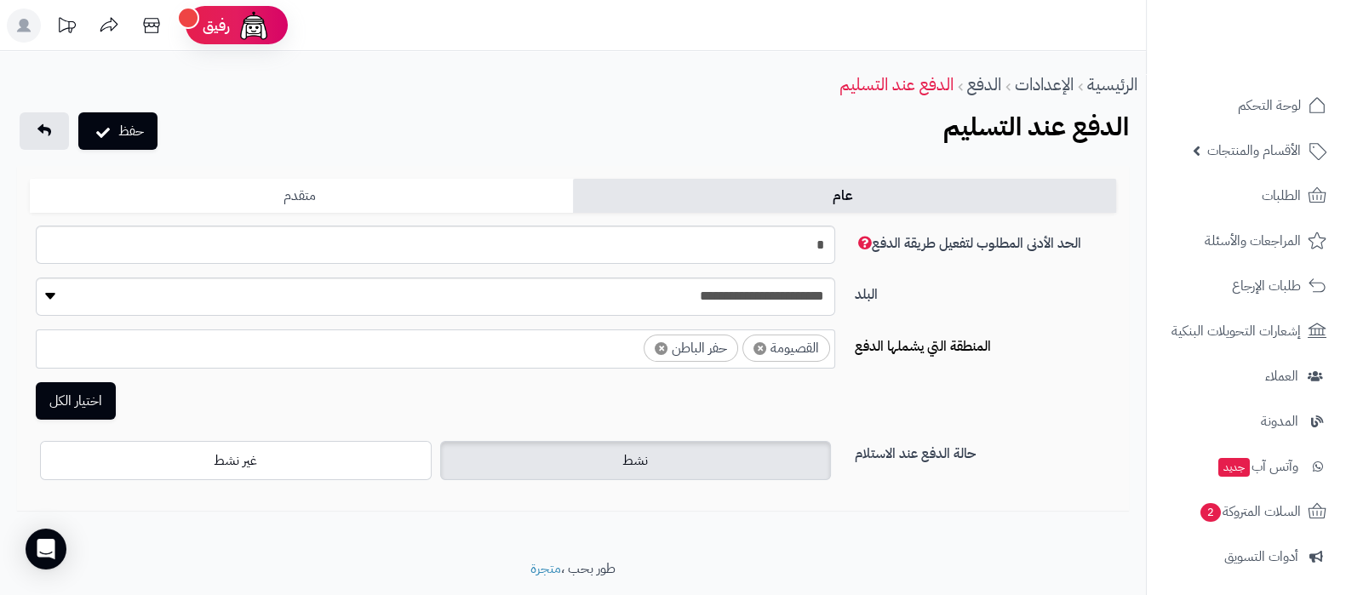
click at [337, 197] on link "متقدم" at bounding box center [301, 196] width 543 height 34
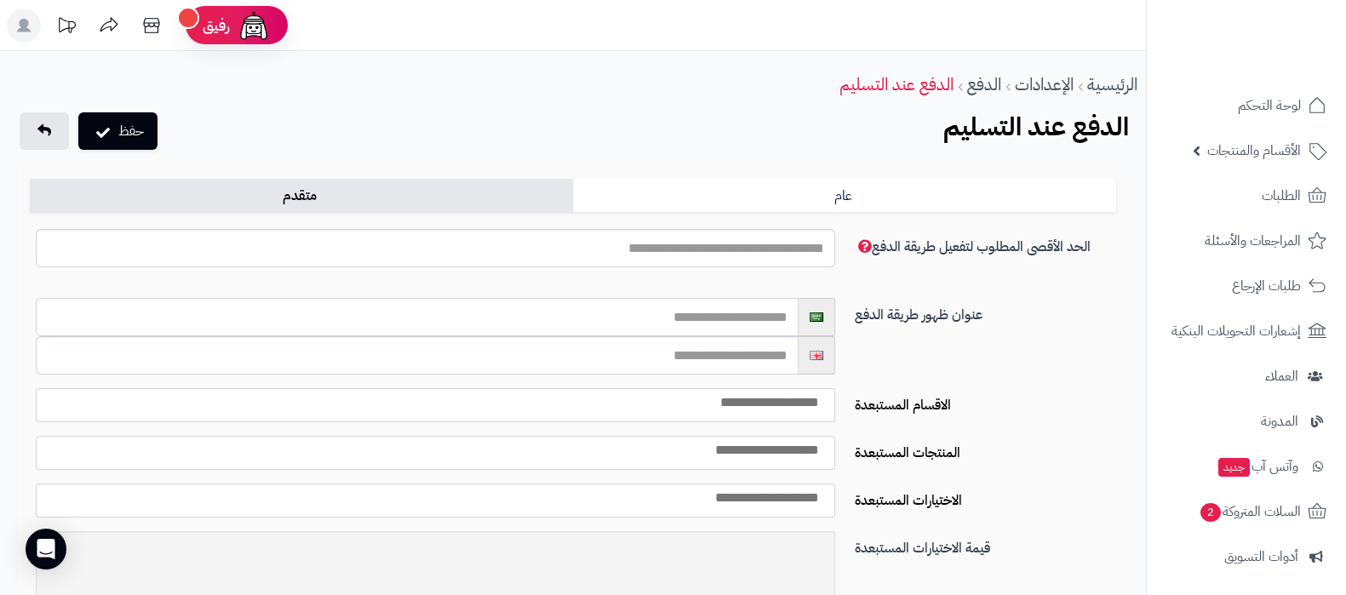
click at [707, 317] on input "text" at bounding box center [417, 317] width 763 height 38
type input "**********"
click at [604, 359] on input "text" at bounding box center [417, 355] width 763 height 38
type input "**********"
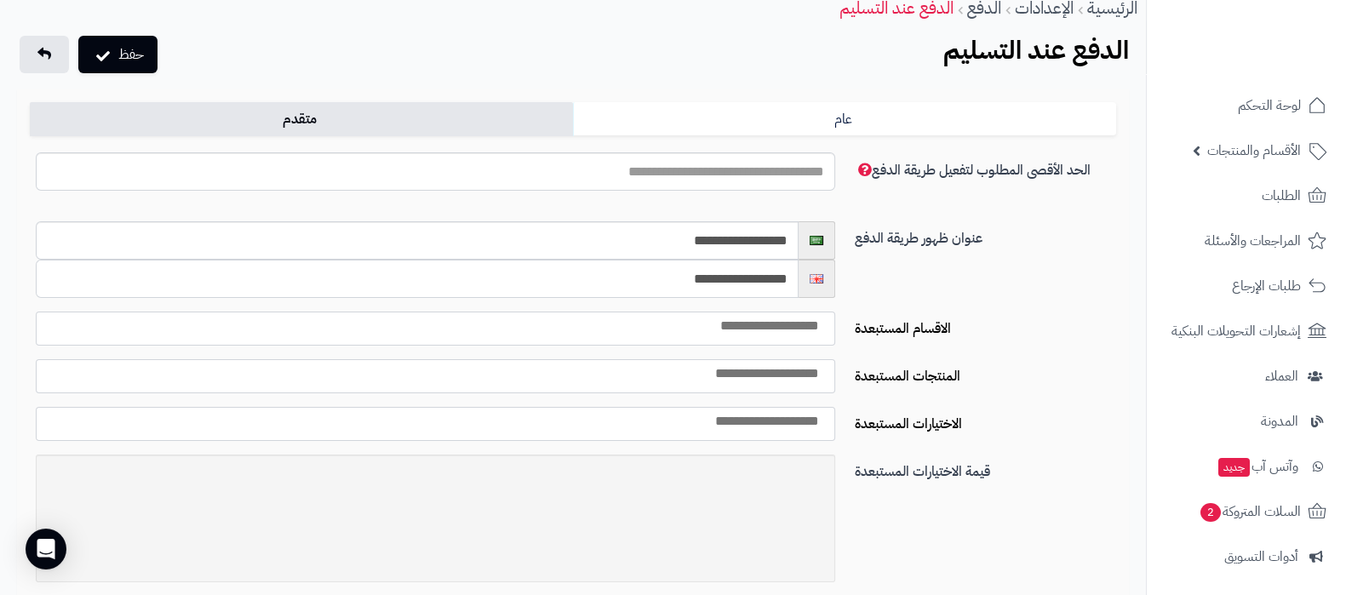
scroll to position [0, 0]
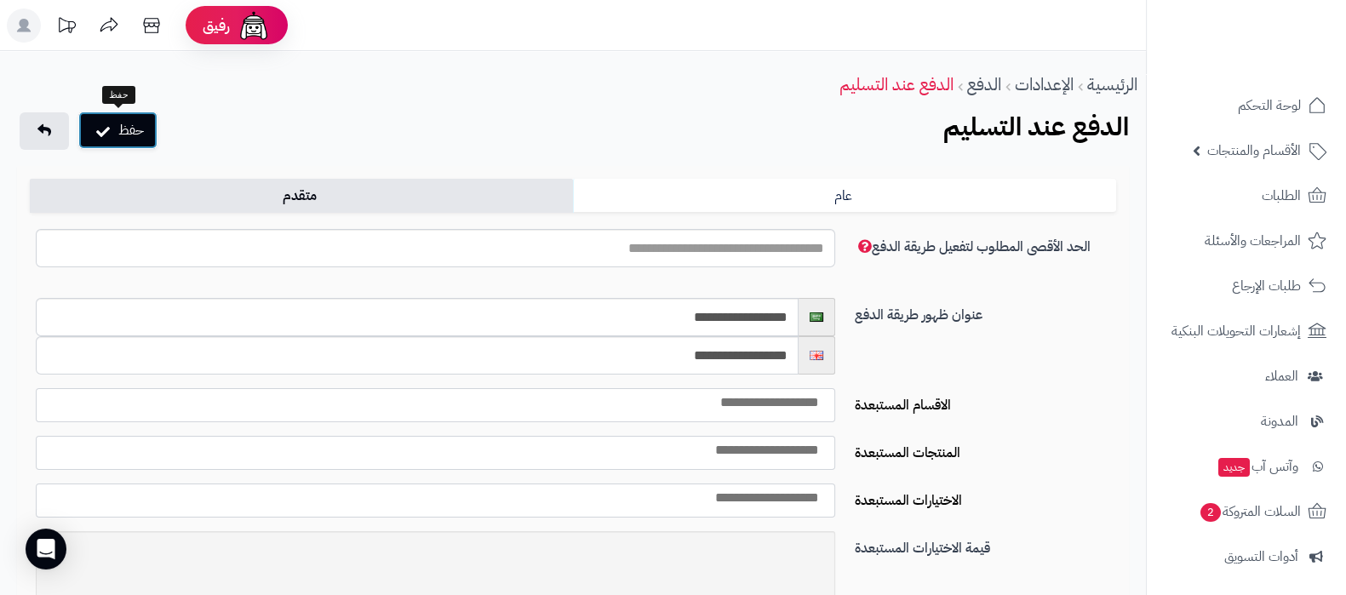
click at [106, 127] on icon "submit" at bounding box center [103, 130] width 14 height 17
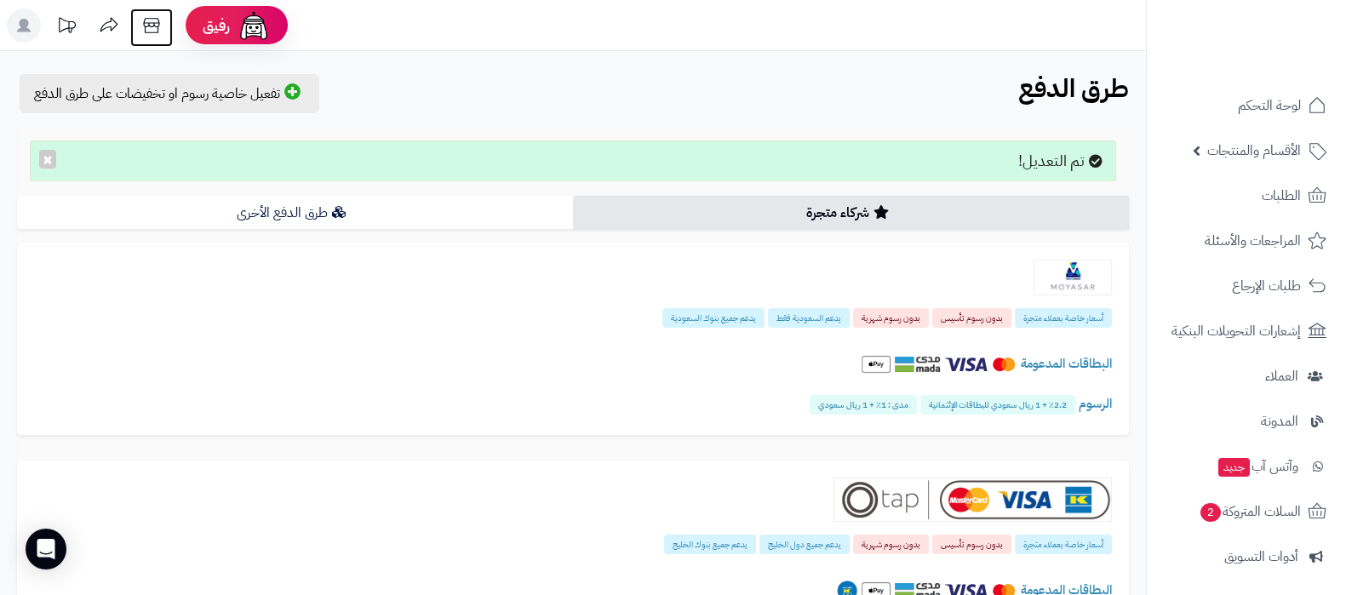
click at [153, 31] on icon at bounding box center [151, 25] width 16 height 15
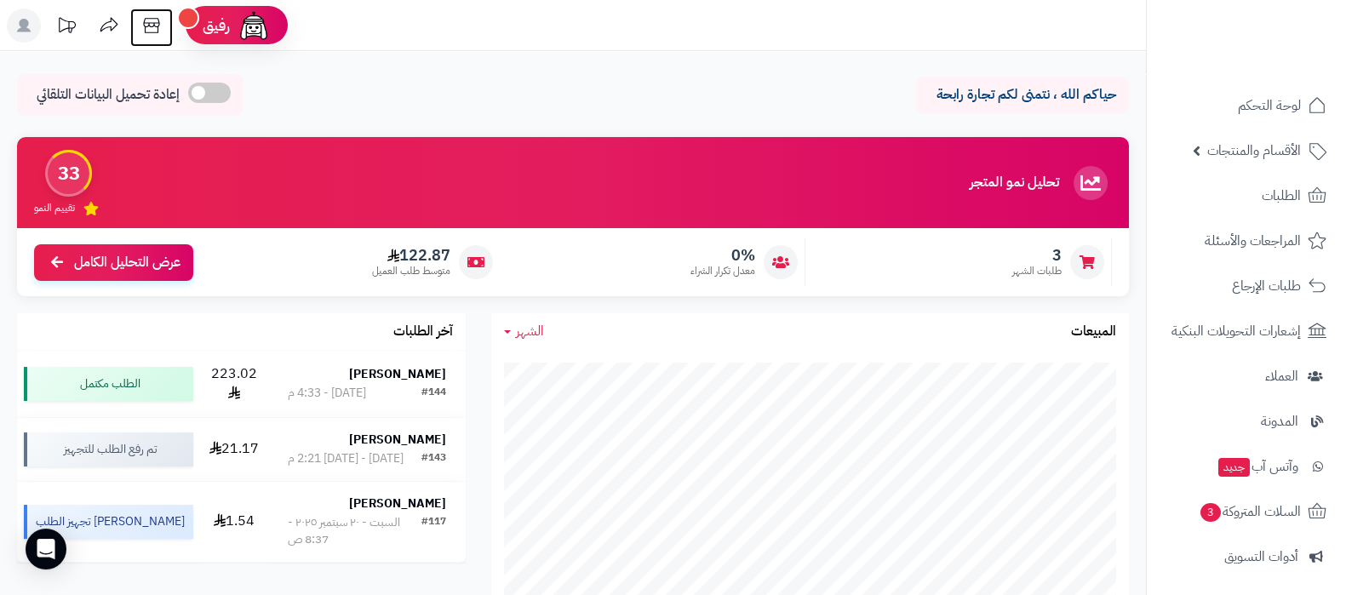
click at [150, 31] on icon at bounding box center [151, 26] width 34 height 34
click at [1242, 159] on span "الأقسام والمنتجات" at bounding box center [1254, 151] width 94 height 24
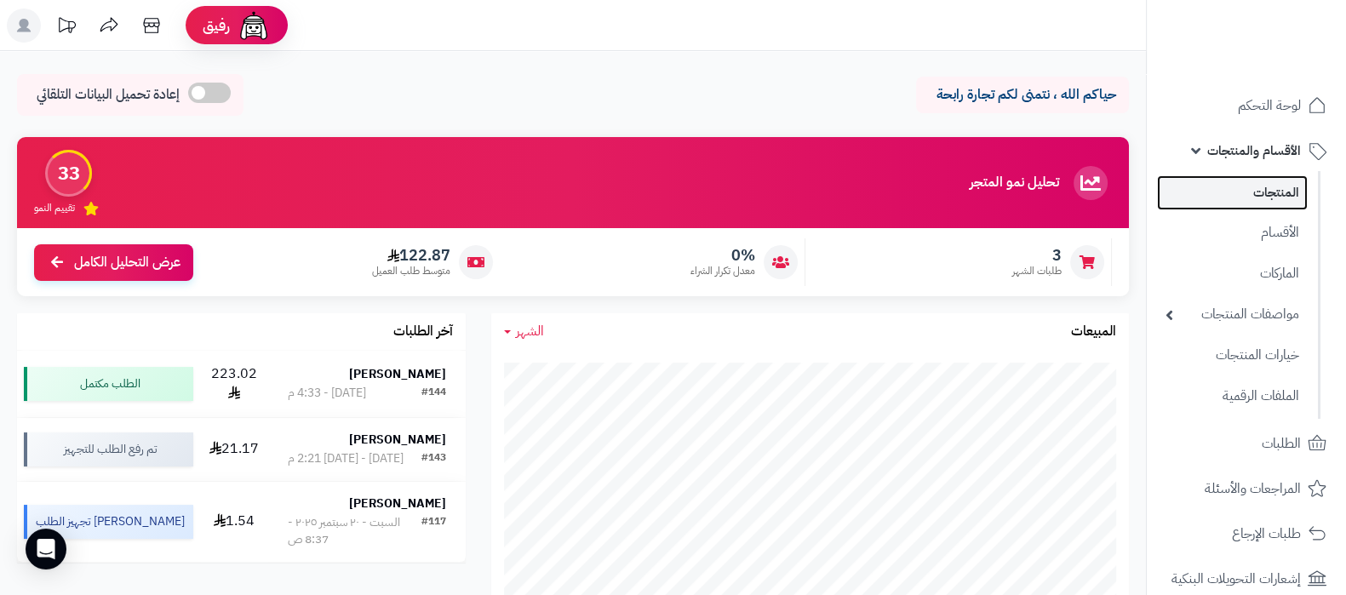
click at [1256, 202] on link "المنتجات" at bounding box center [1232, 192] width 151 height 35
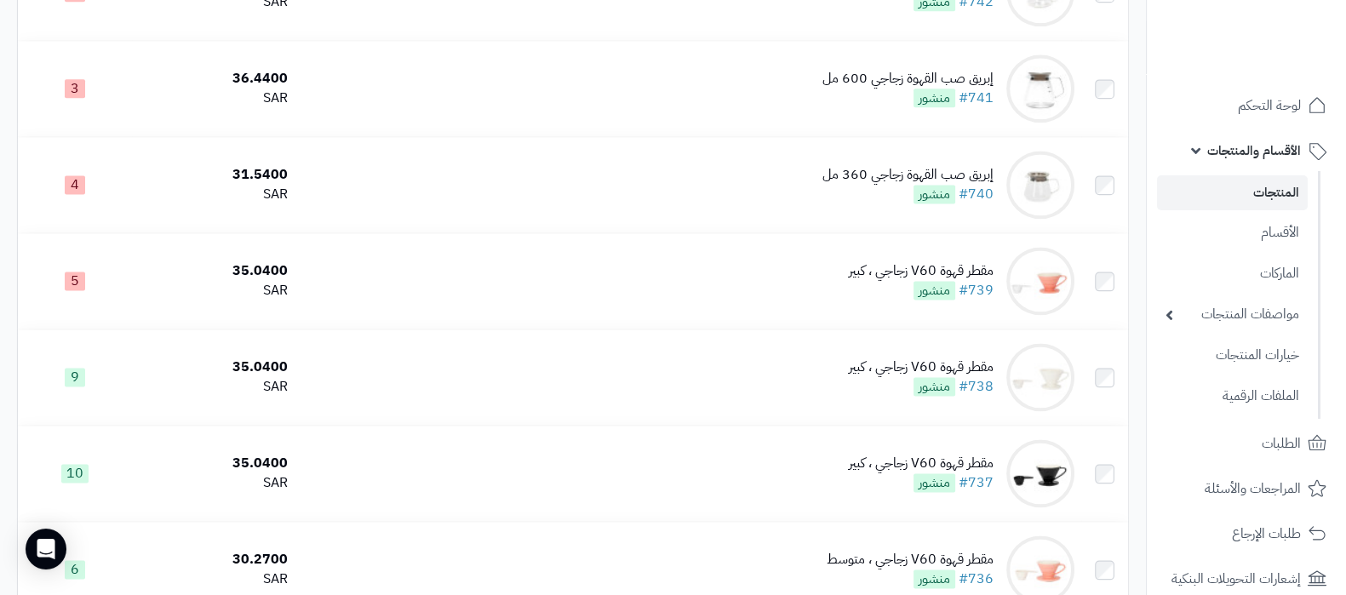
scroll to position [9413, 0]
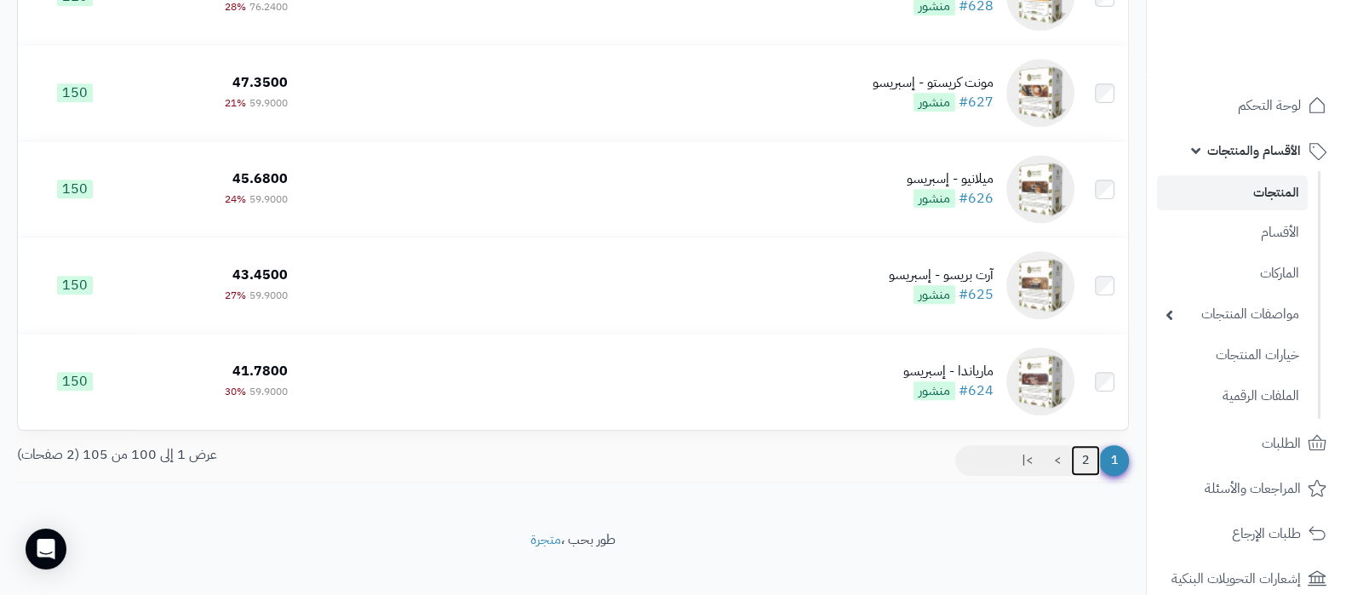
click at [1086, 445] on link "2" at bounding box center [1085, 460] width 29 height 31
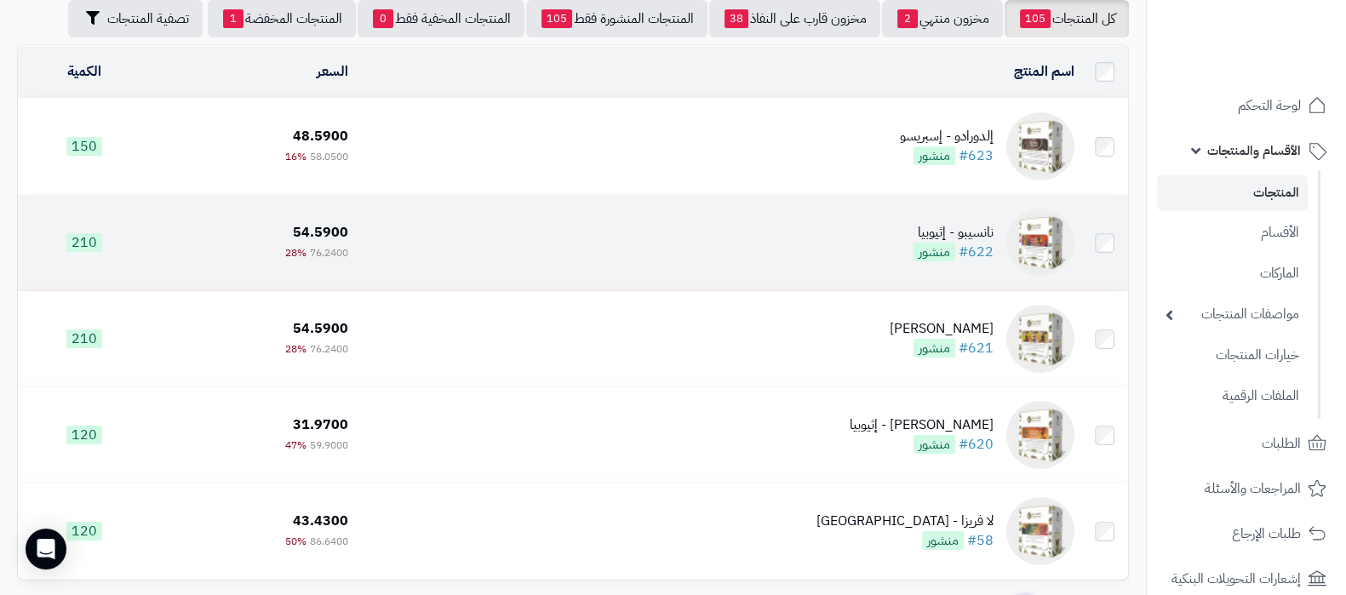
scroll to position [290, 0]
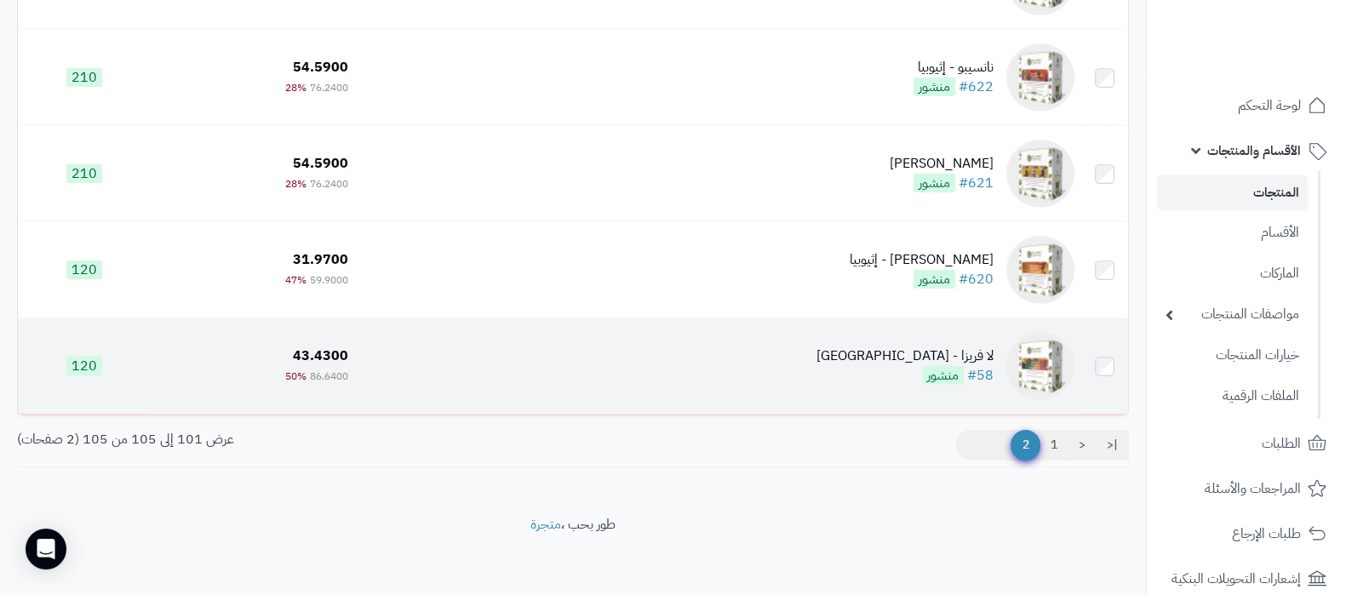
click at [949, 355] on div "لا فريزا - كولومبيا" at bounding box center [904, 356] width 177 height 20
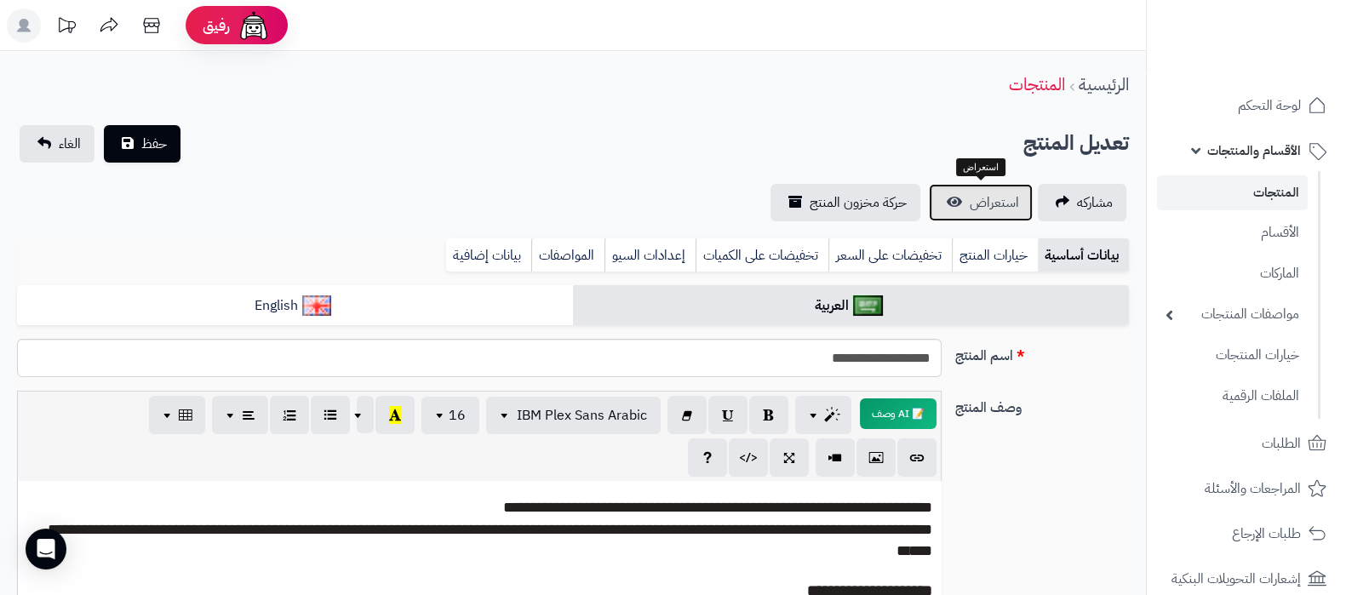
click at [970, 202] on span "استعراض" at bounding box center [994, 202] width 49 height 20
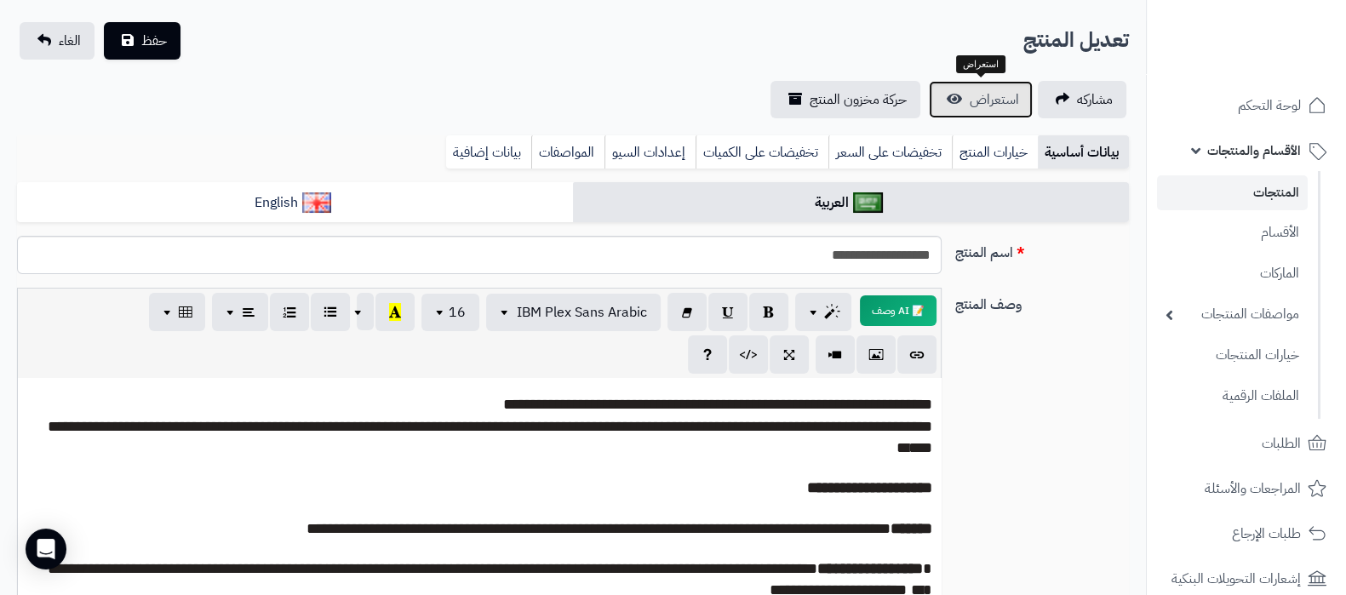
scroll to position [319, 0]
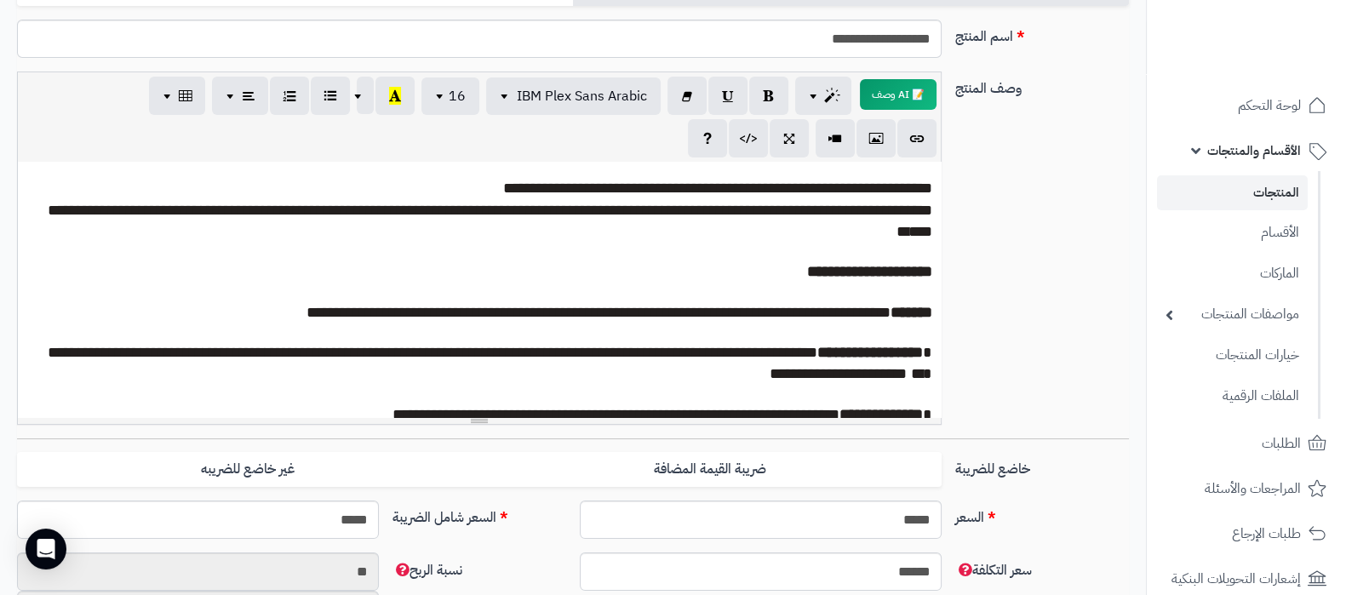
click at [990, 261] on div "**********" at bounding box center [572, 255] width 1125 height 367
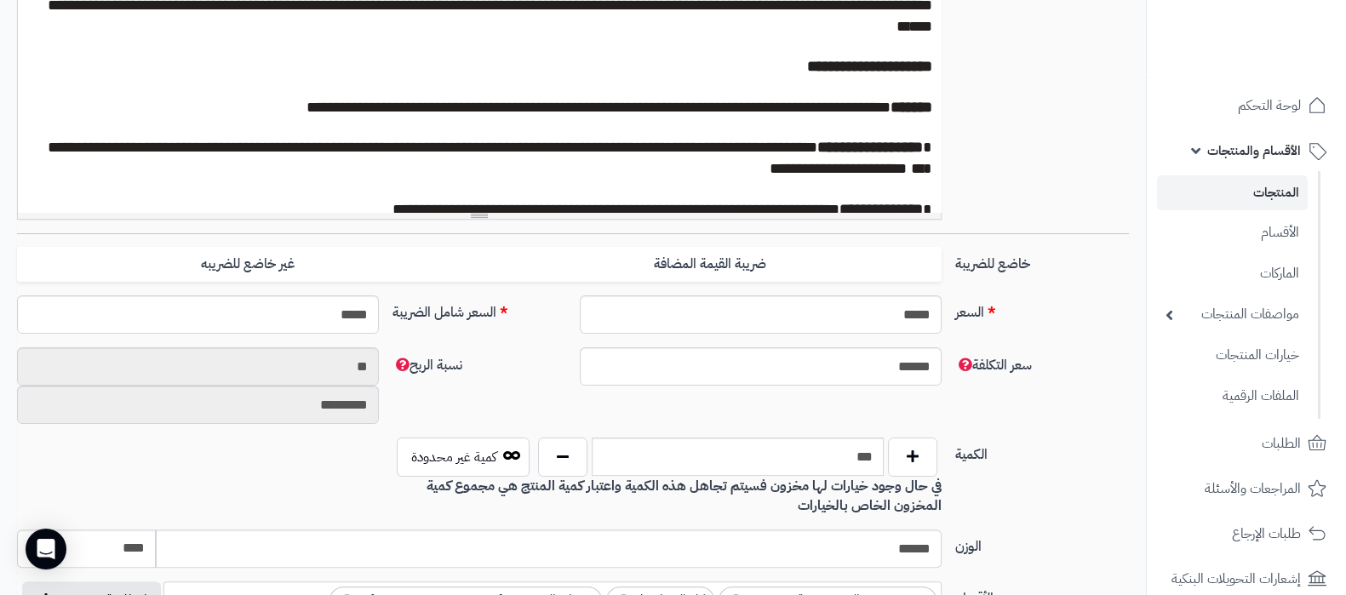
scroll to position [638, 0]
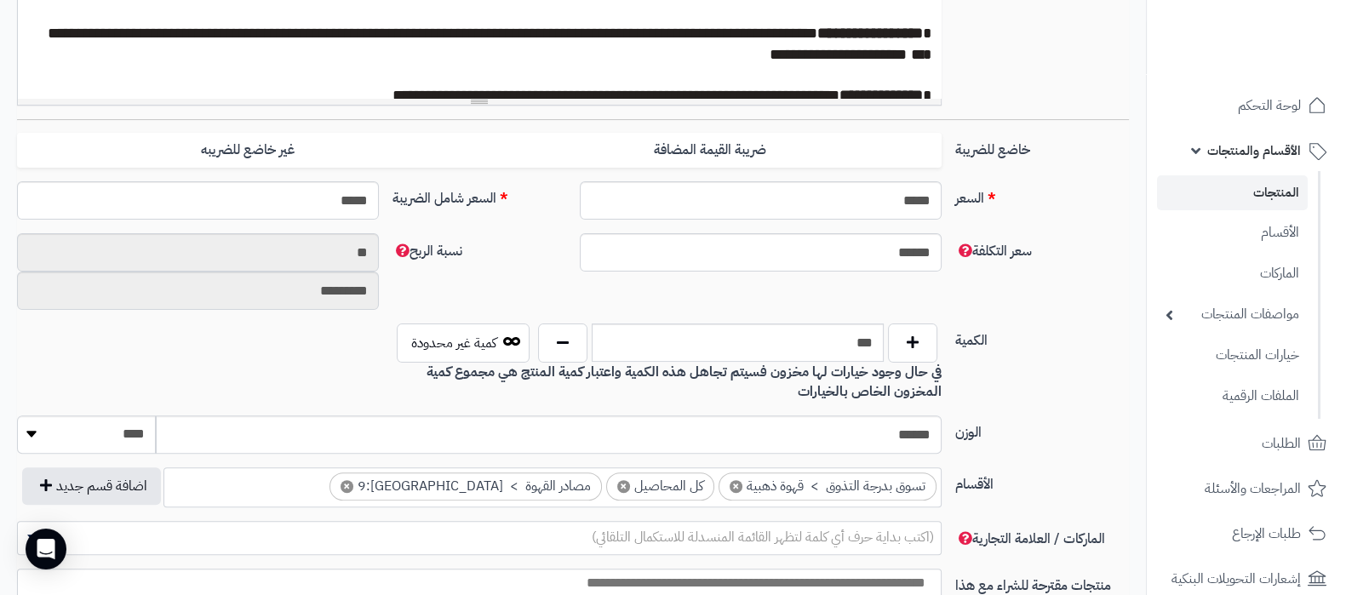
drag, startPoint x: 1068, startPoint y: 332, endPoint x: 998, endPoint y: 257, distance: 103.0
click at [1068, 332] on label "الكمية" at bounding box center [1041, 336] width 187 height 27
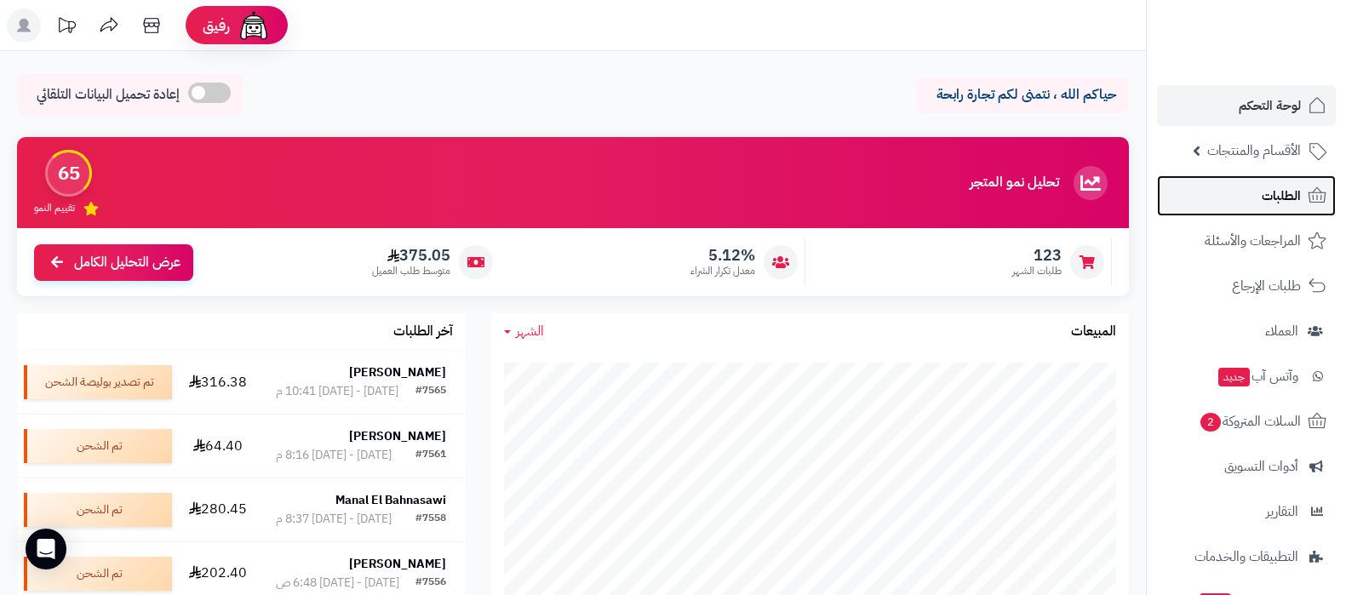
click at [1216, 206] on link "الطلبات" at bounding box center [1246, 195] width 179 height 41
